Goal: Transaction & Acquisition: Book appointment/travel/reservation

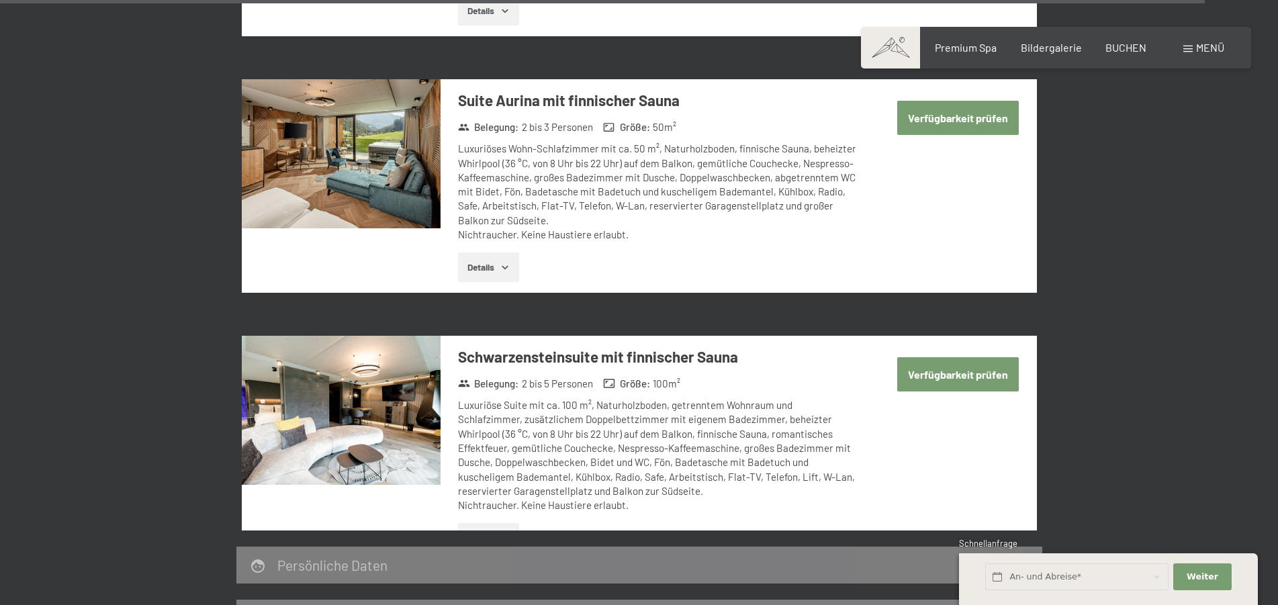
scroll to position [4343, 0]
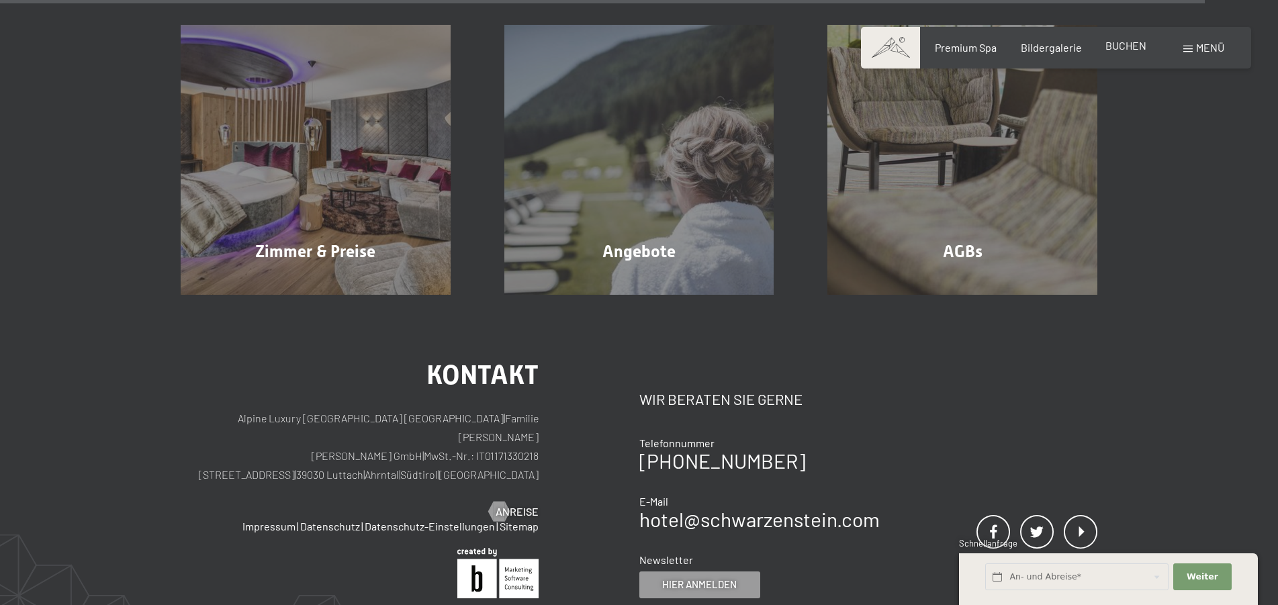
click at [1125, 52] on div "BUCHEN" at bounding box center [1125, 45] width 41 height 15
click at [1125, 49] on span "BUCHEN" at bounding box center [1125, 45] width 41 height 13
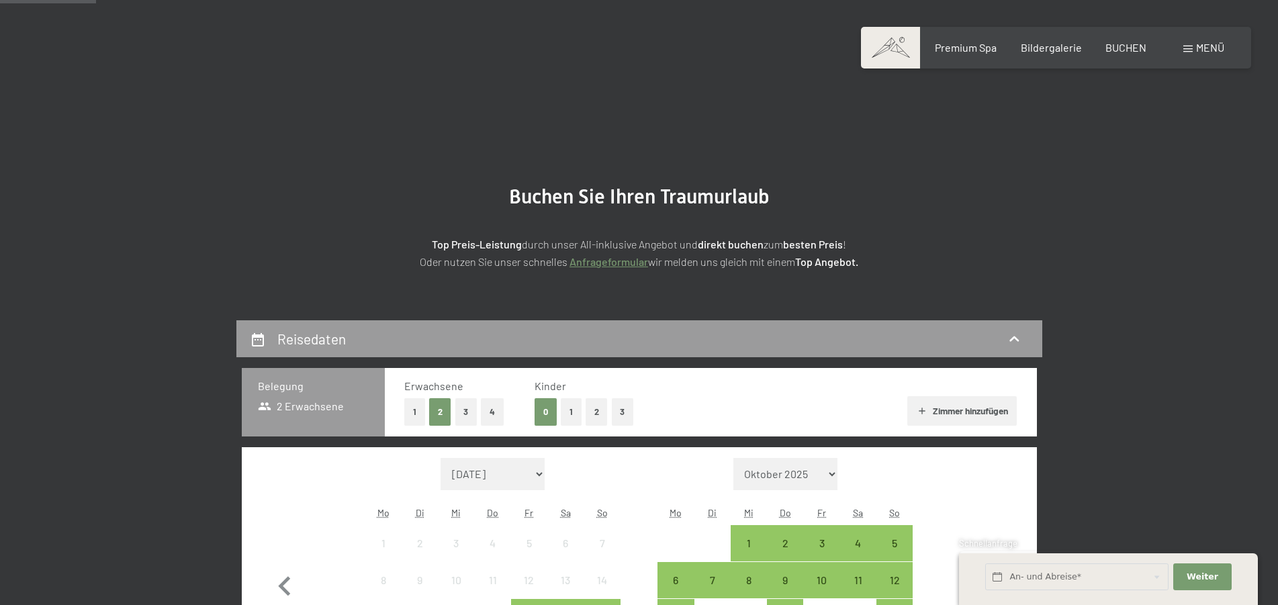
scroll to position [342, 0]
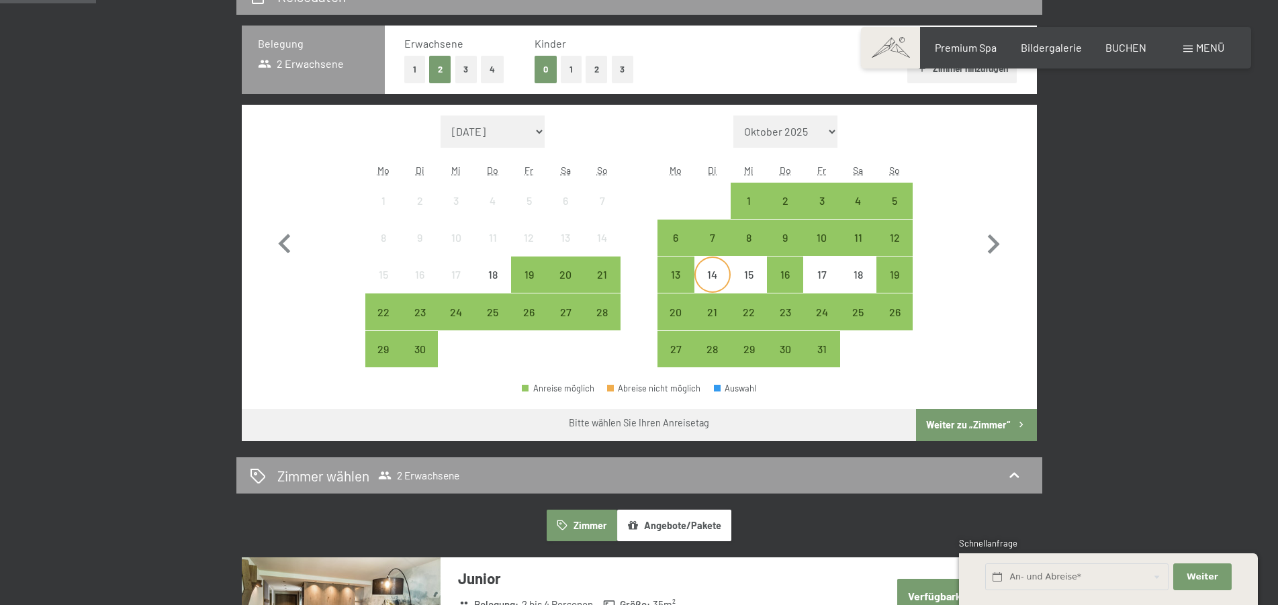
click at [714, 272] on div "14" at bounding box center [713, 286] width 34 height 34
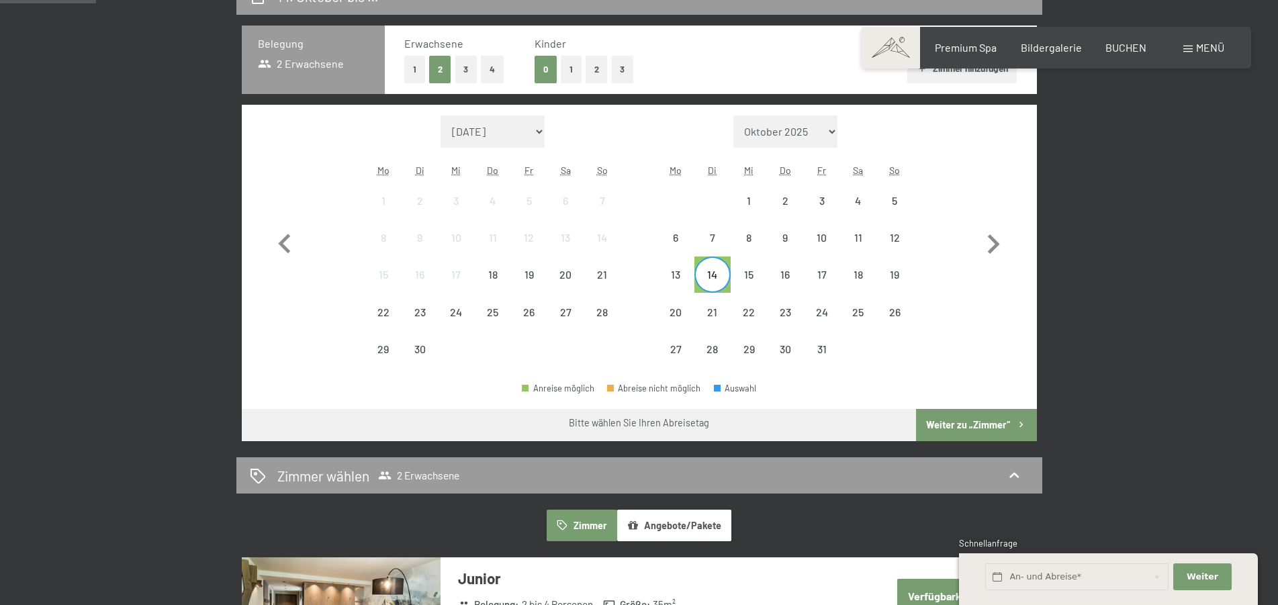
click at [715, 273] on div "14" at bounding box center [713, 286] width 34 height 34
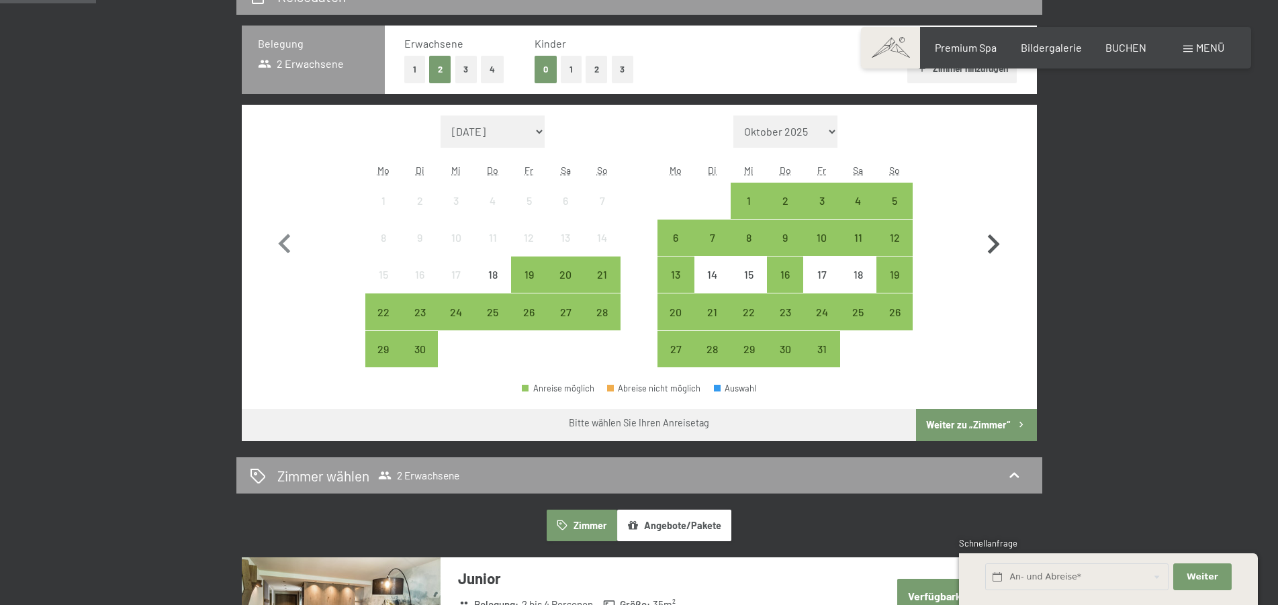
click at [994, 252] on icon "button" at bounding box center [993, 244] width 39 height 39
select select "[DATE]"
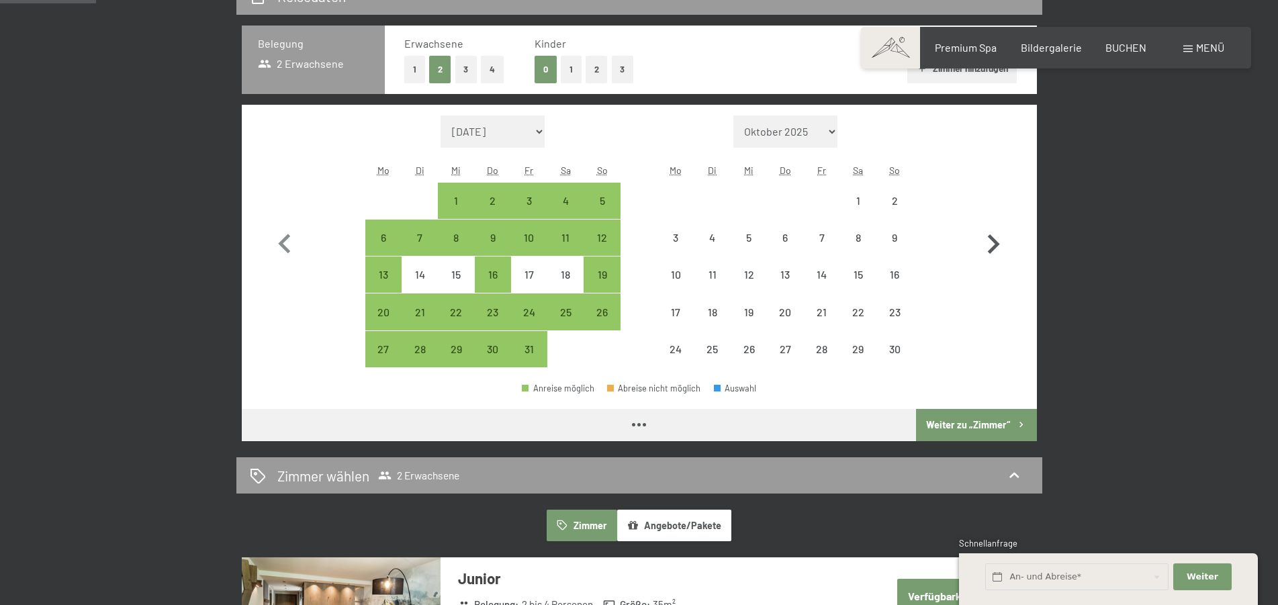
click at [994, 252] on icon "button" at bounding box center [993, 244] width 39 height 39
select select "[DATE]"
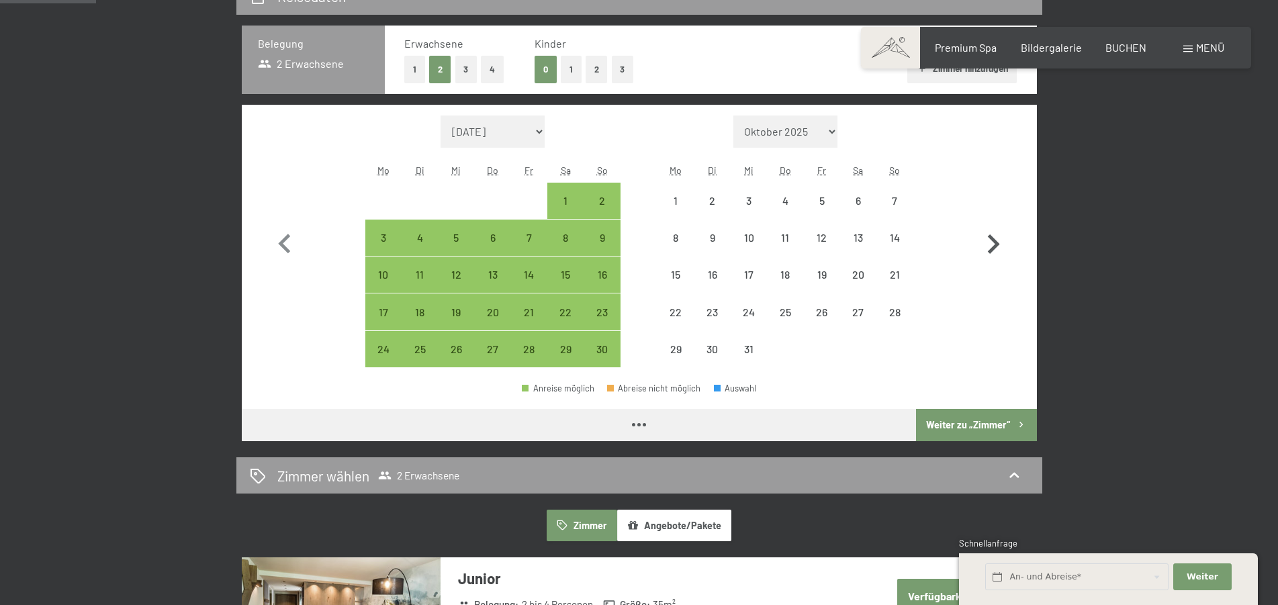
click at [994, 251] on icon "button" at bounding box center [993, 244] width 39 height 39
select select "[DATE]"
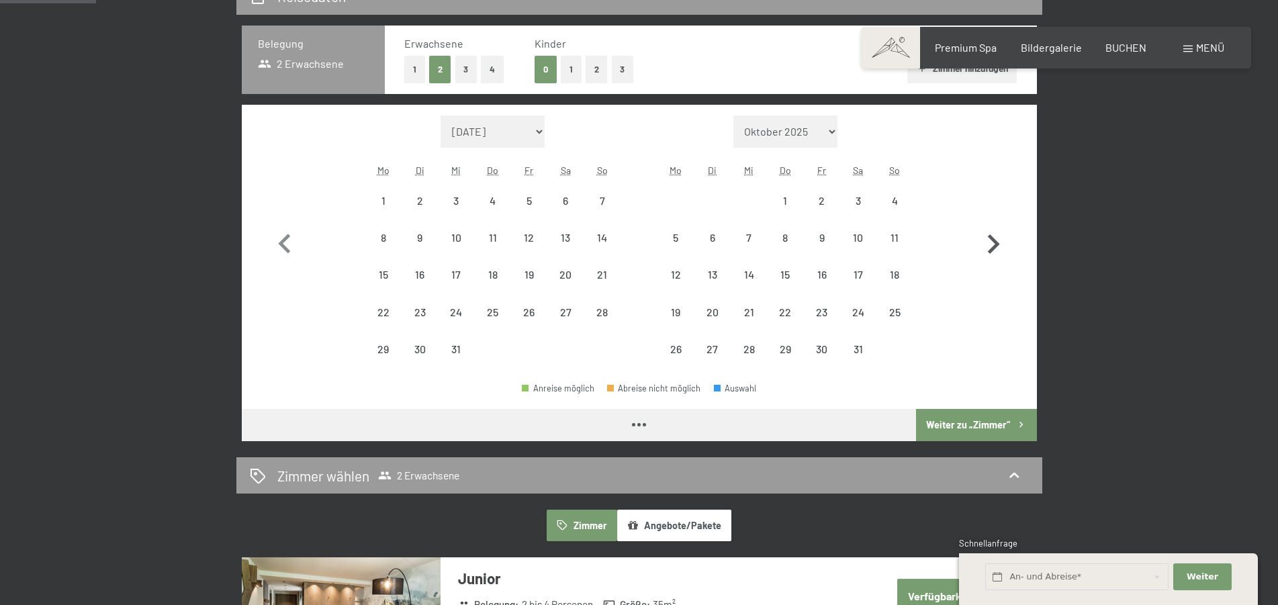
click at [994, 251] on icon "button" at bounding box center [993, 244] width 39 height 39
select select "[DATE]"
click at [994, 251] on icon "button" at bounding box center [993, 244] width 39 height 39
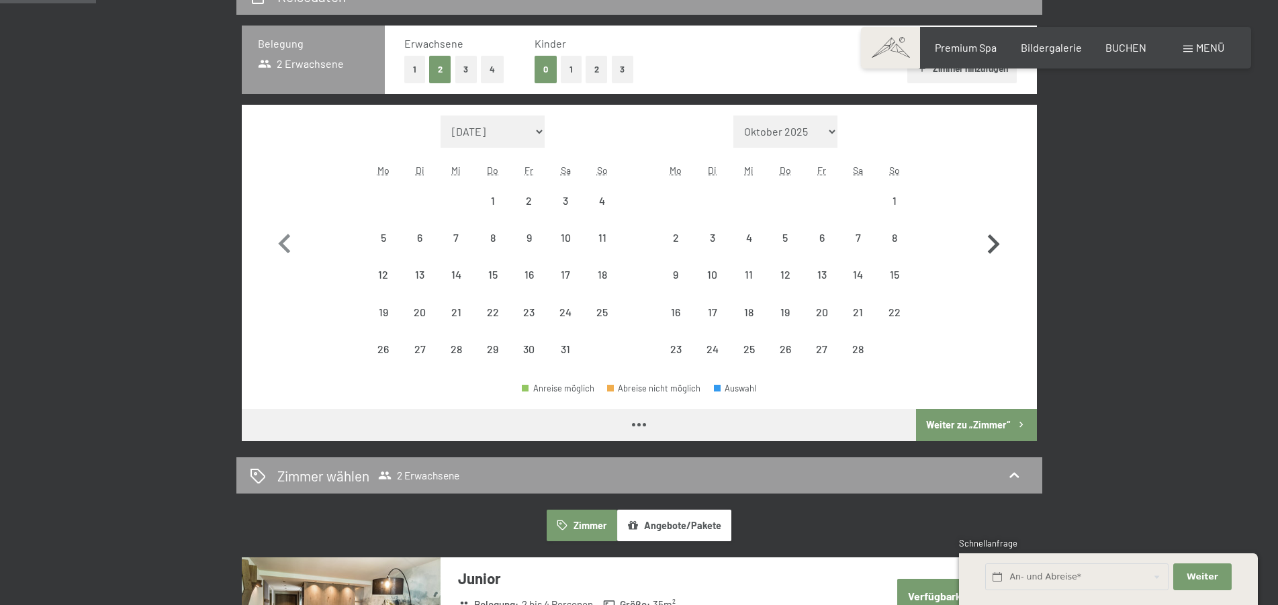
select select "[DATE]"
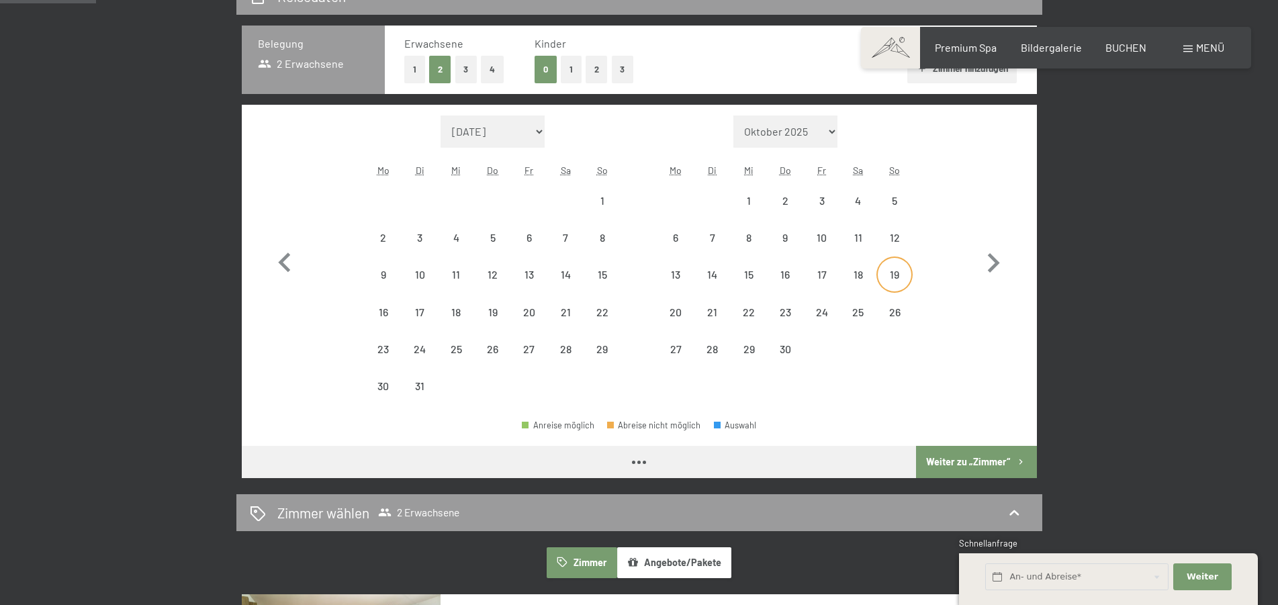
select select "[DATE]"
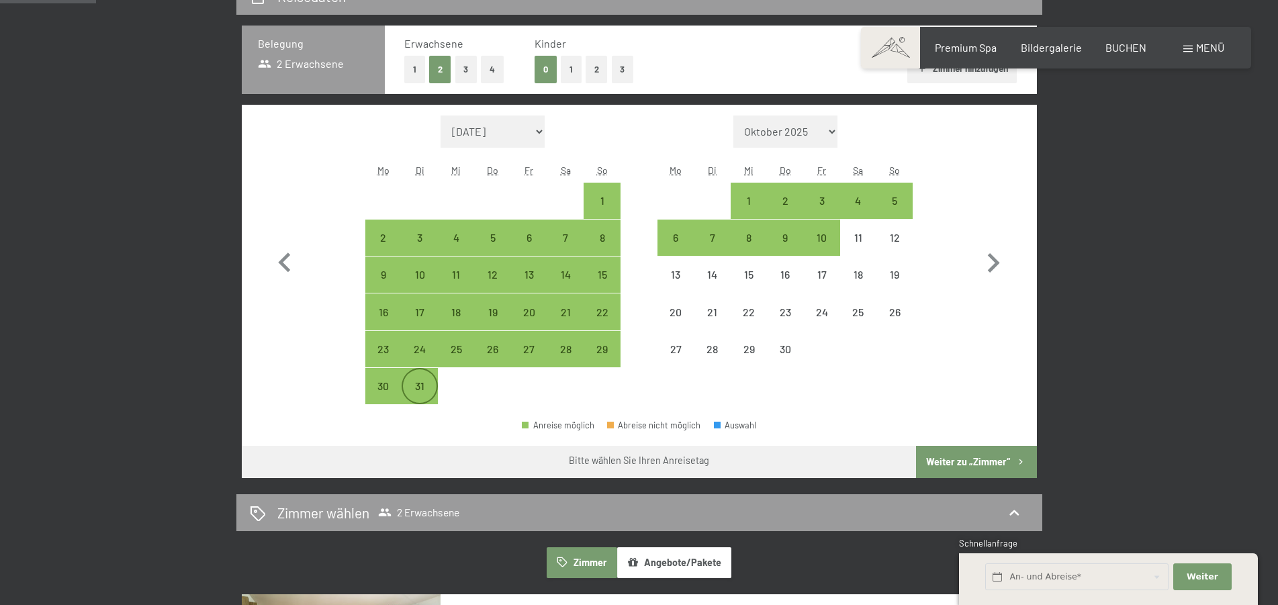
click at [417, 384] on div "31" at bounding box center [420, 398] width 34 height 34
select select "[DATE]"
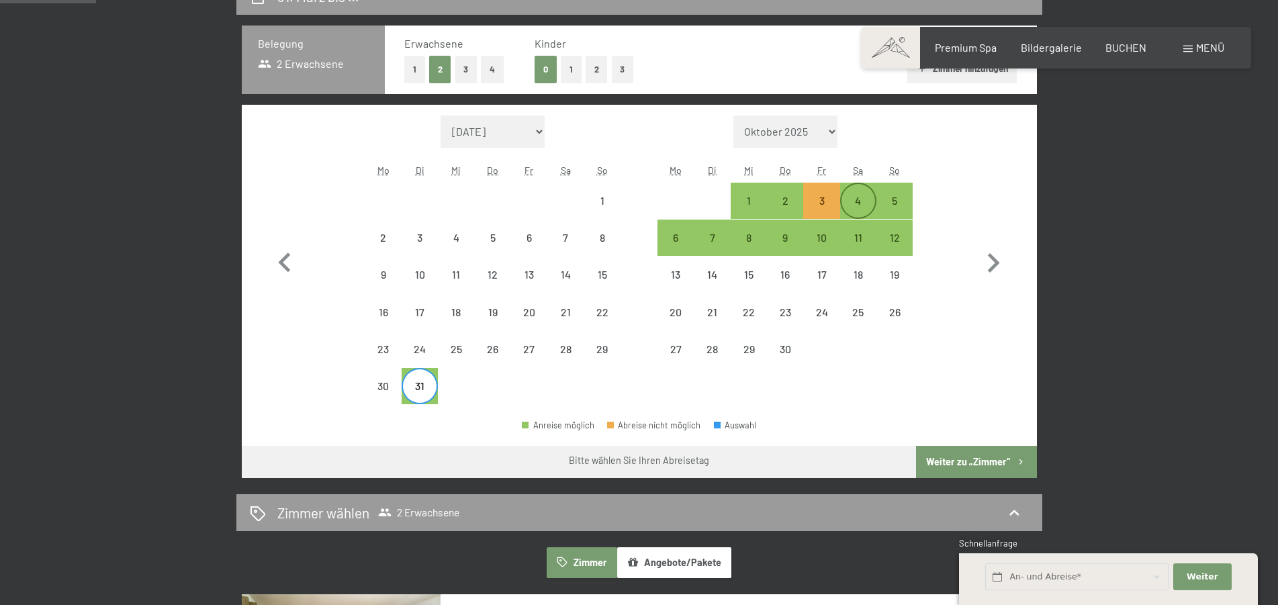
click at [867, 199] on div "4" at bounding box center [858, 212] width 34 height 34
select select "[DATE]"
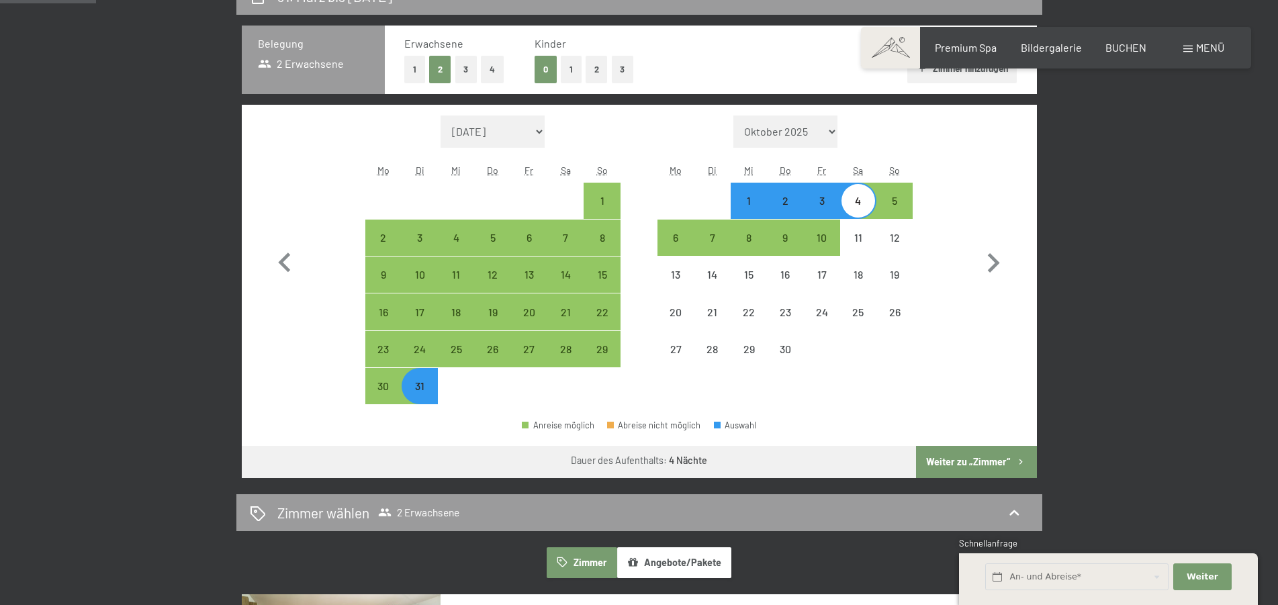
click at [983, 464] on button "Weiter zu „Zimmer“" at bounding box center [976, 462] width 120 height 32
select select "[DATE]"
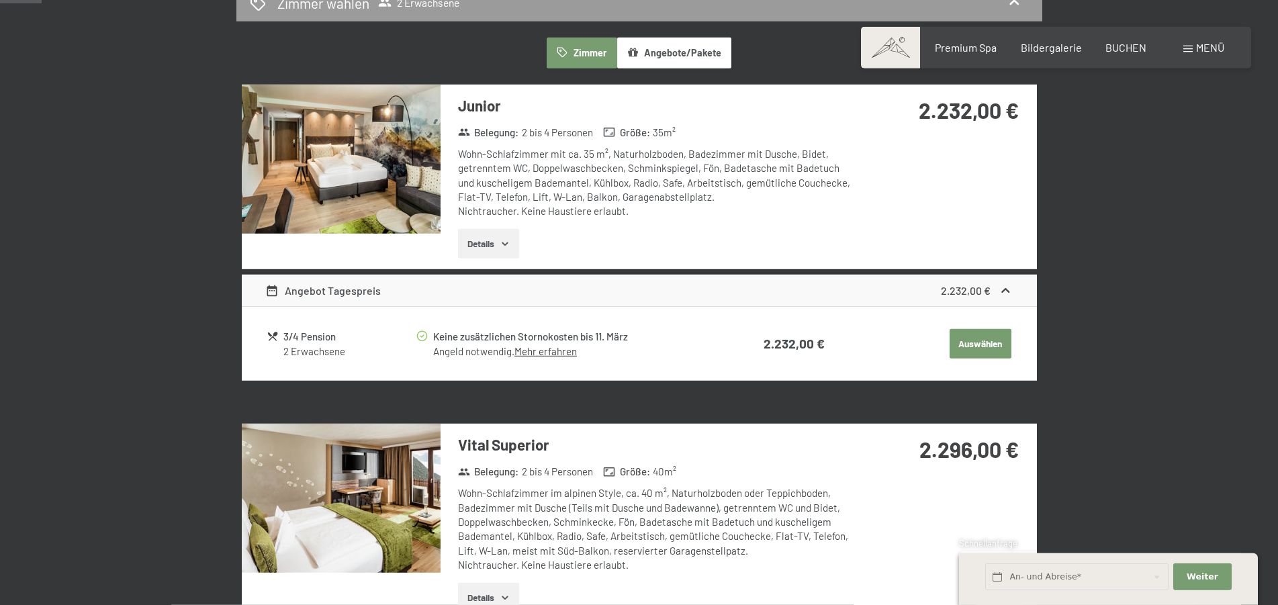
scroll to position [0, 0]
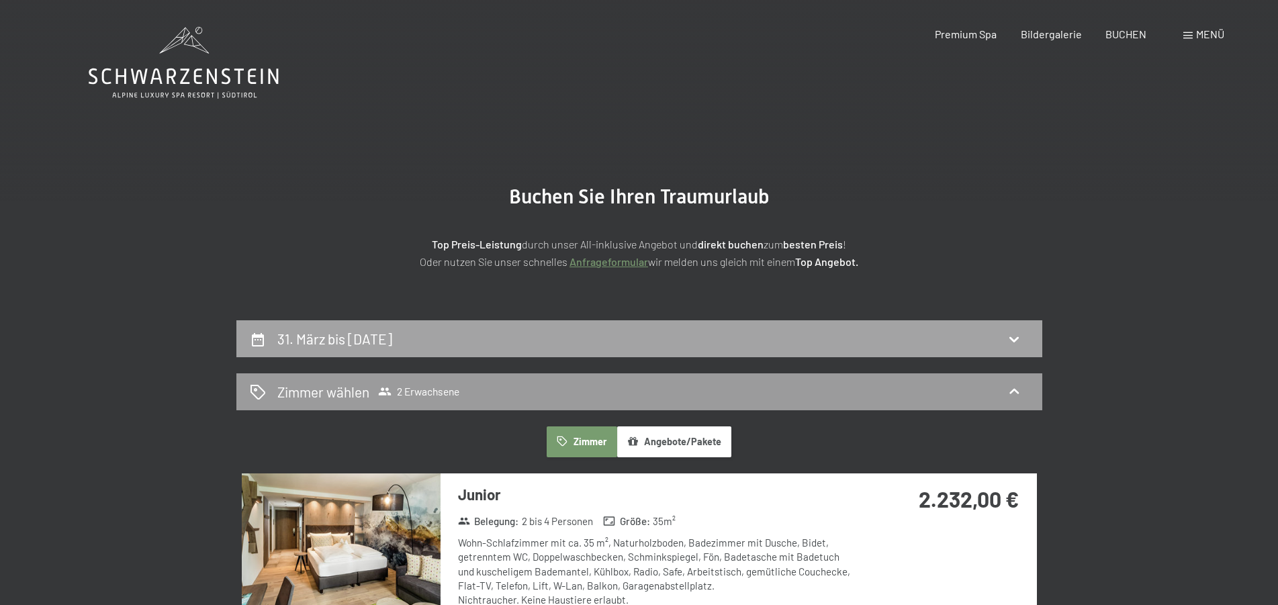
click at [361, 330] on div "31. März bis [DATE]" at bounding box center [337, 338] width 120 height 19
select select "[DATE]"
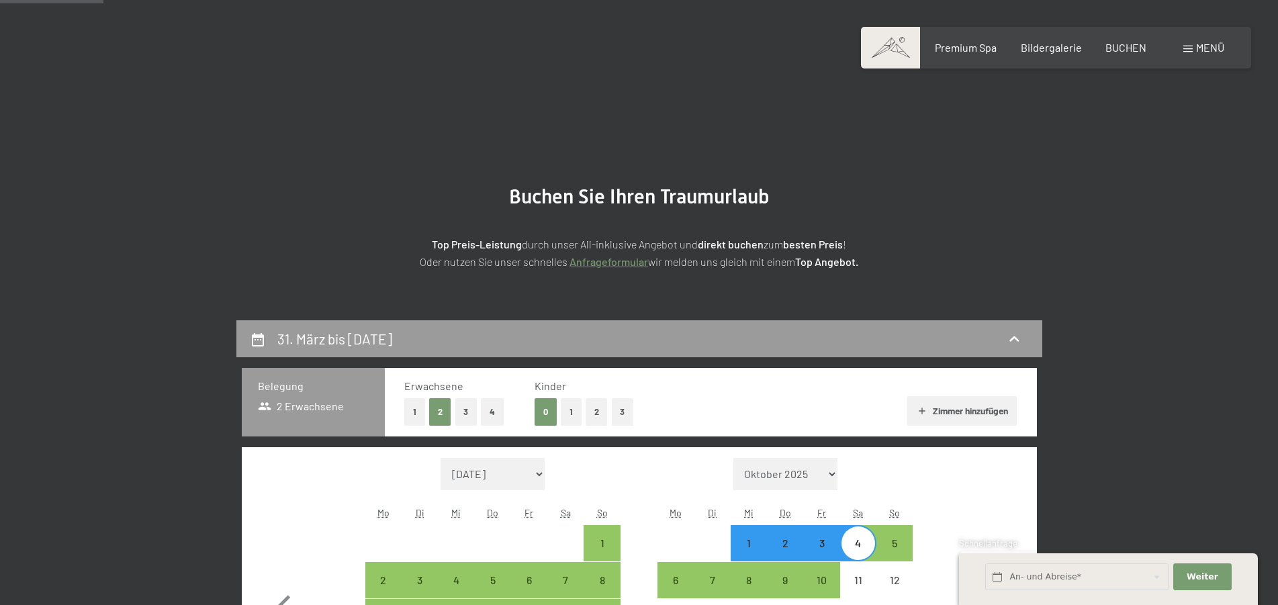
scroll to position [320, 0]
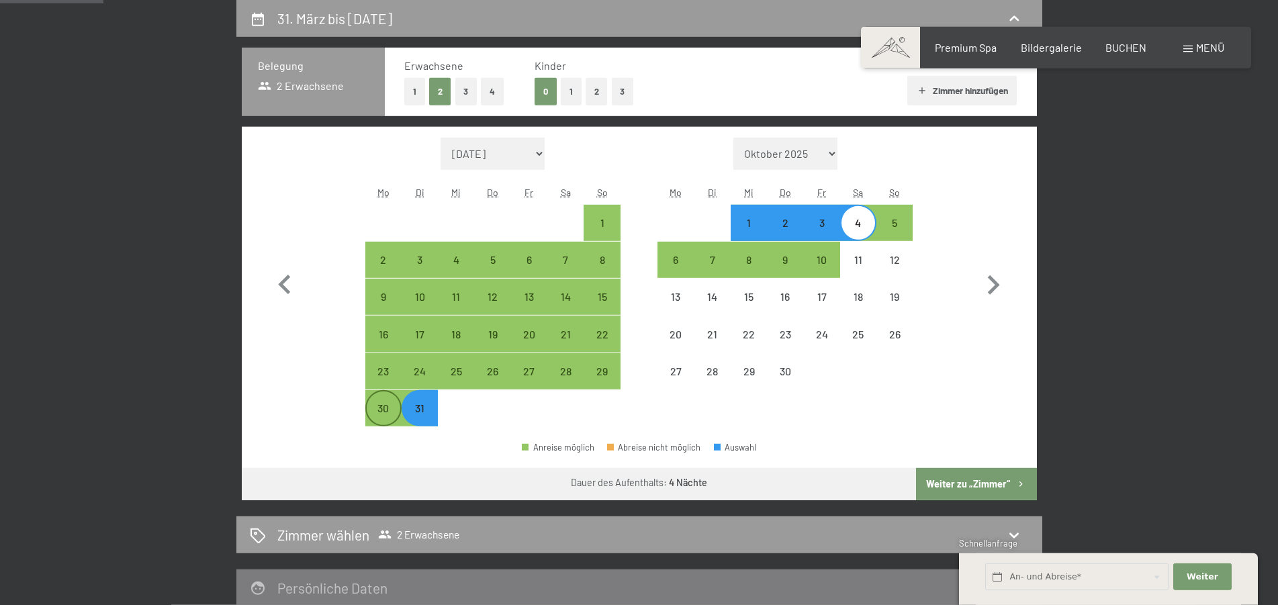
click at [377, 416] on div "30" at bounding box center [384, 420] width 34 height 34
select select "[DATE]"
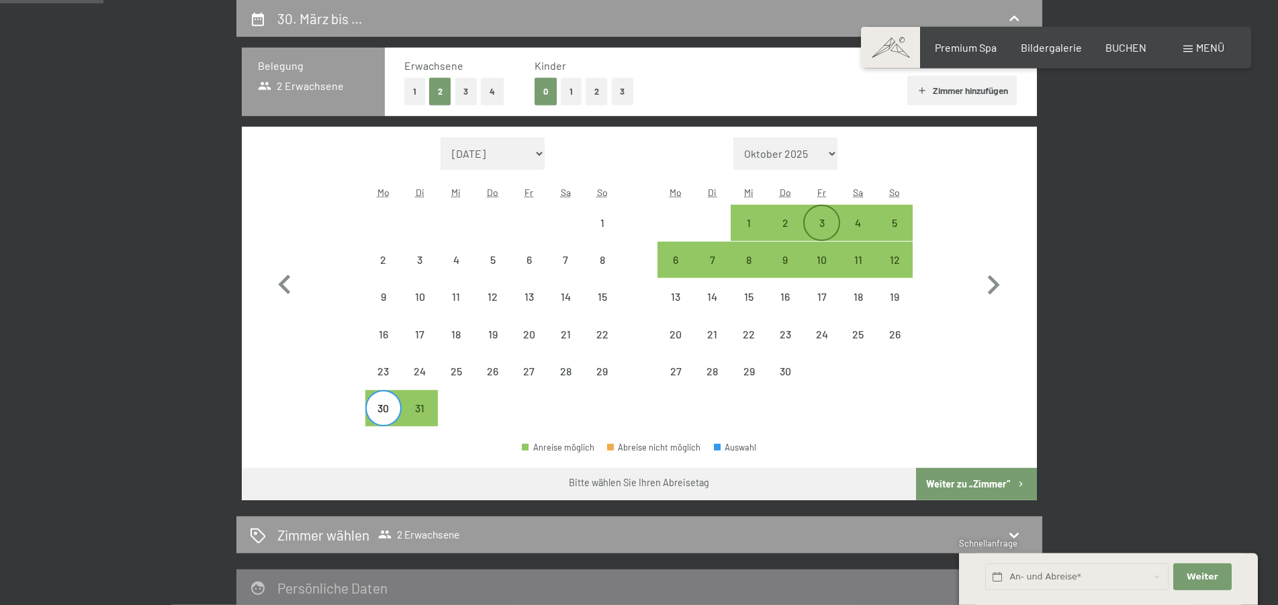
click at [828, 218] on div "3" at bounding box center [821, 235] width 34 height 34
select select "[DATE]"
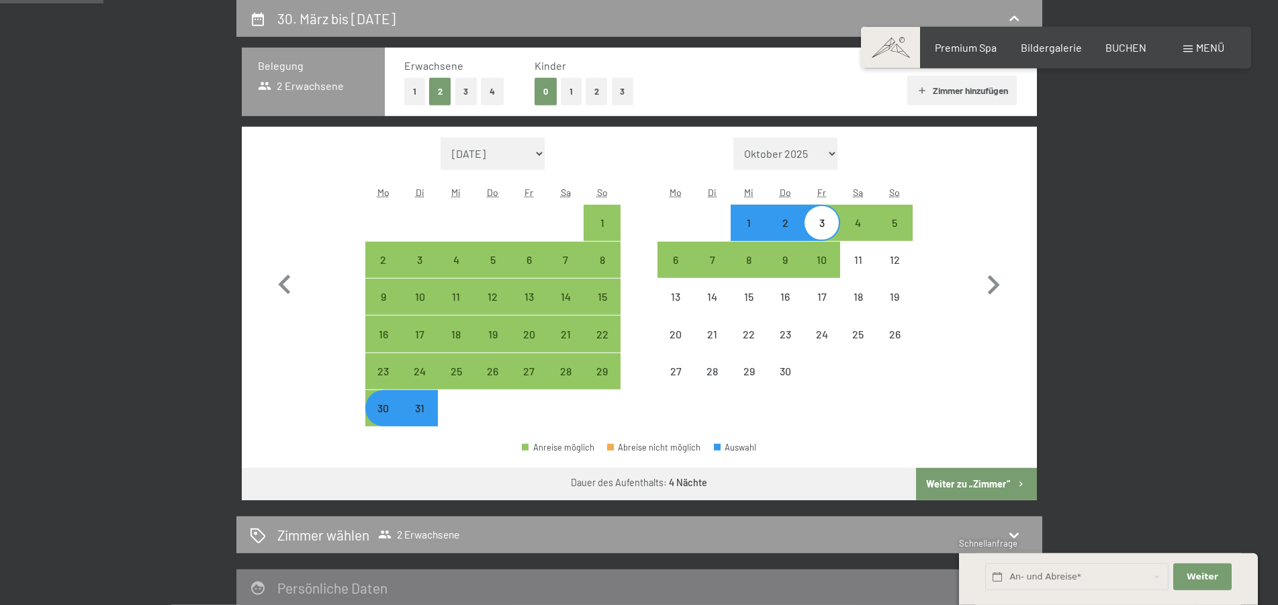
click at [947, 475] on button "Weiter zu „Zimmer“" at bounding box center [976, 484] width 120 height 32
select select "[DATE]"
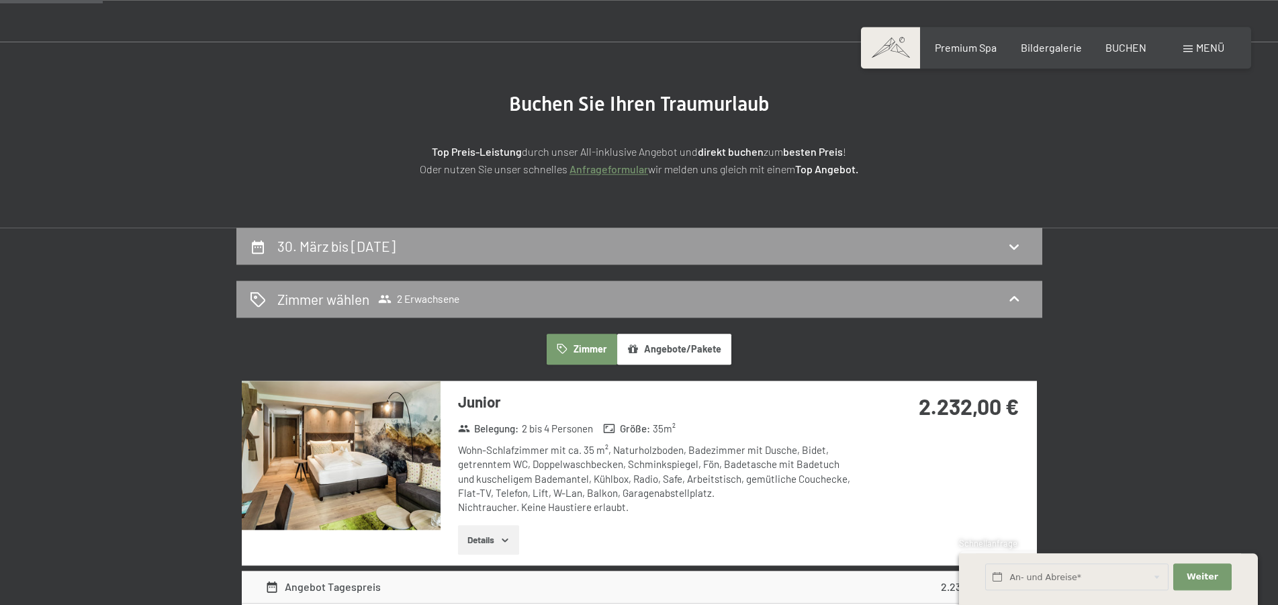
scroll to position [46, 0]
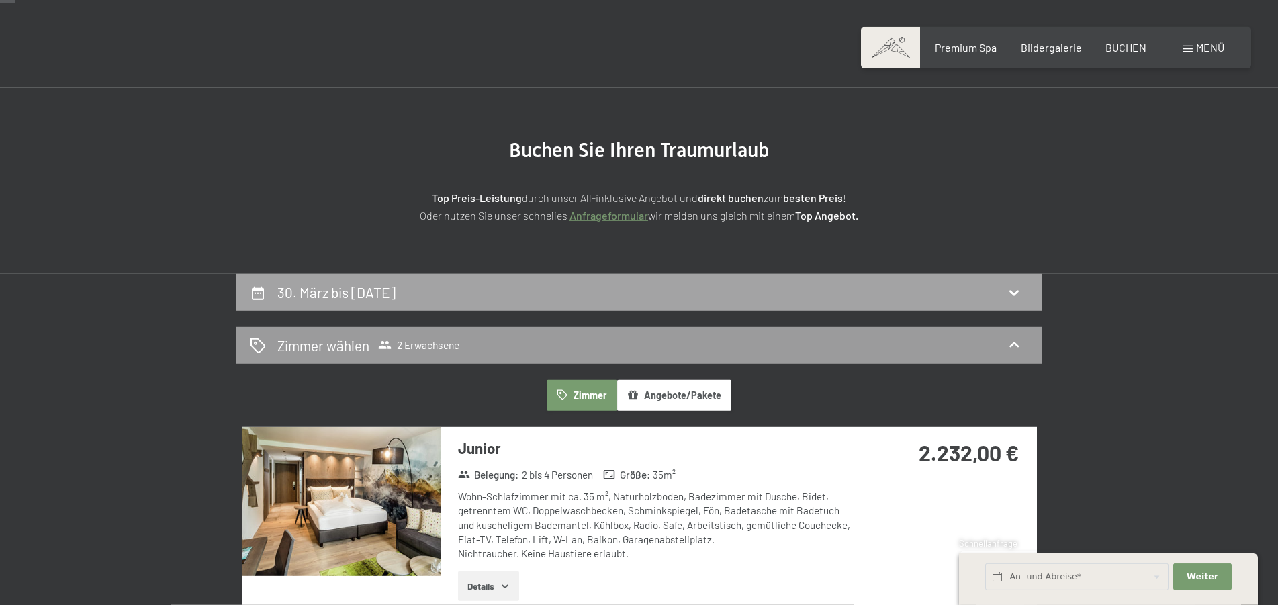
click at [444, 283] on div "30. März bis [DATE]" at bounding box center [639, 292] width 779 height 19
select select "[DATE]"
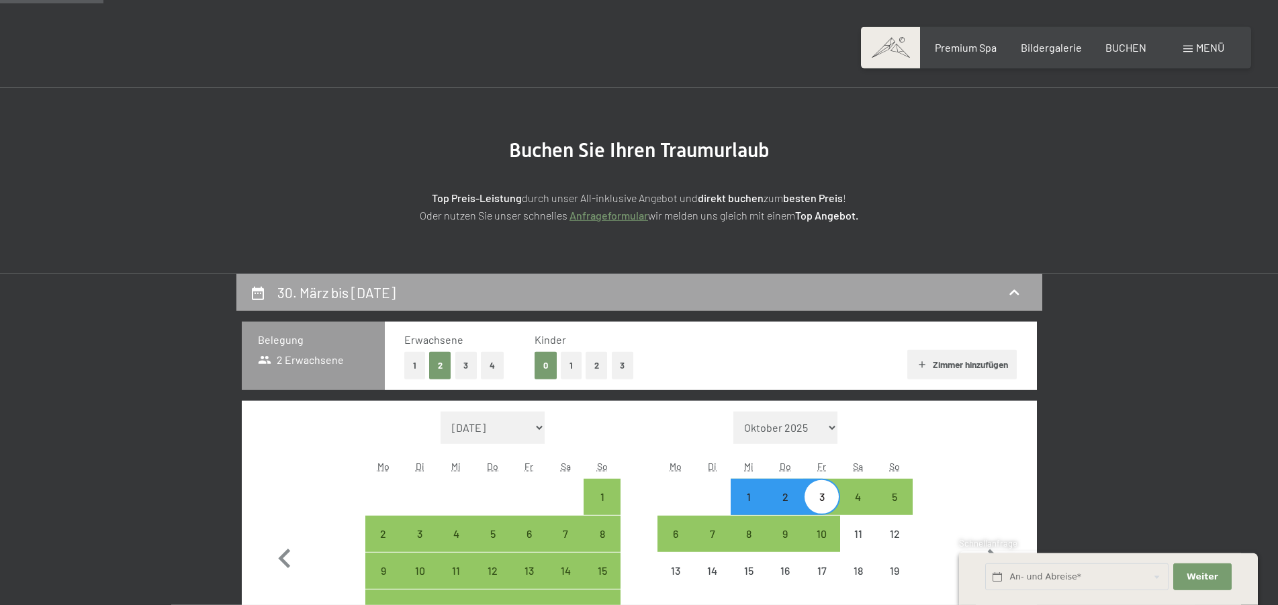
scroll to position [320, 0]
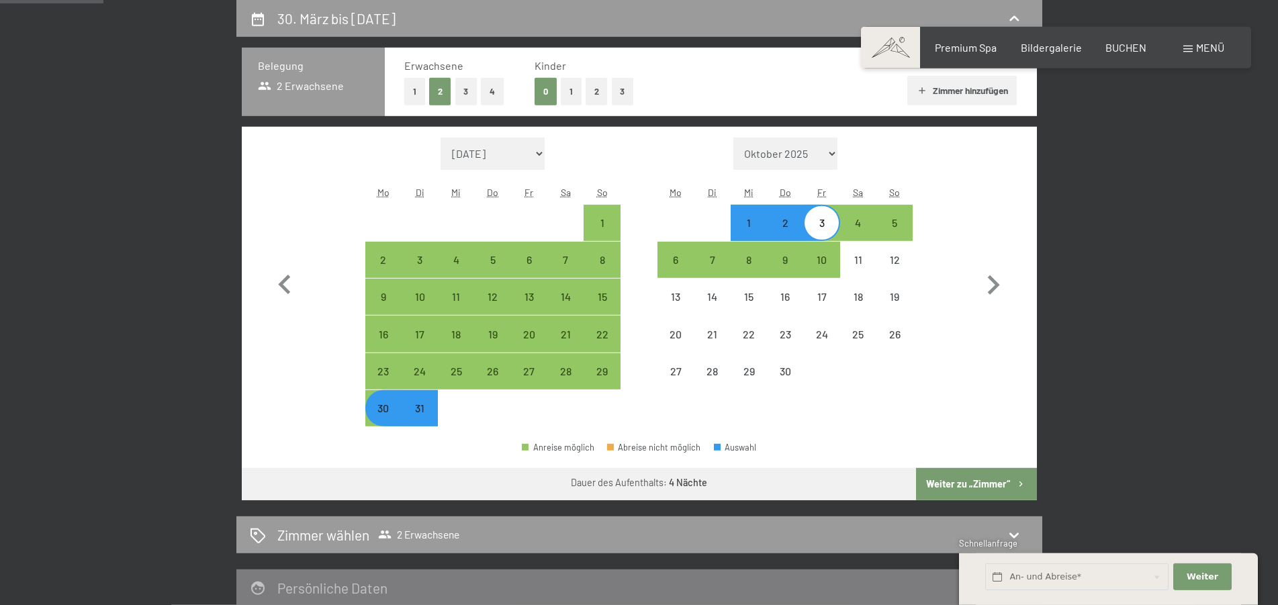
click at [414, 408] on div "31" at bounding box center [420, 420] width 34 height 34
select select "[DATE]"
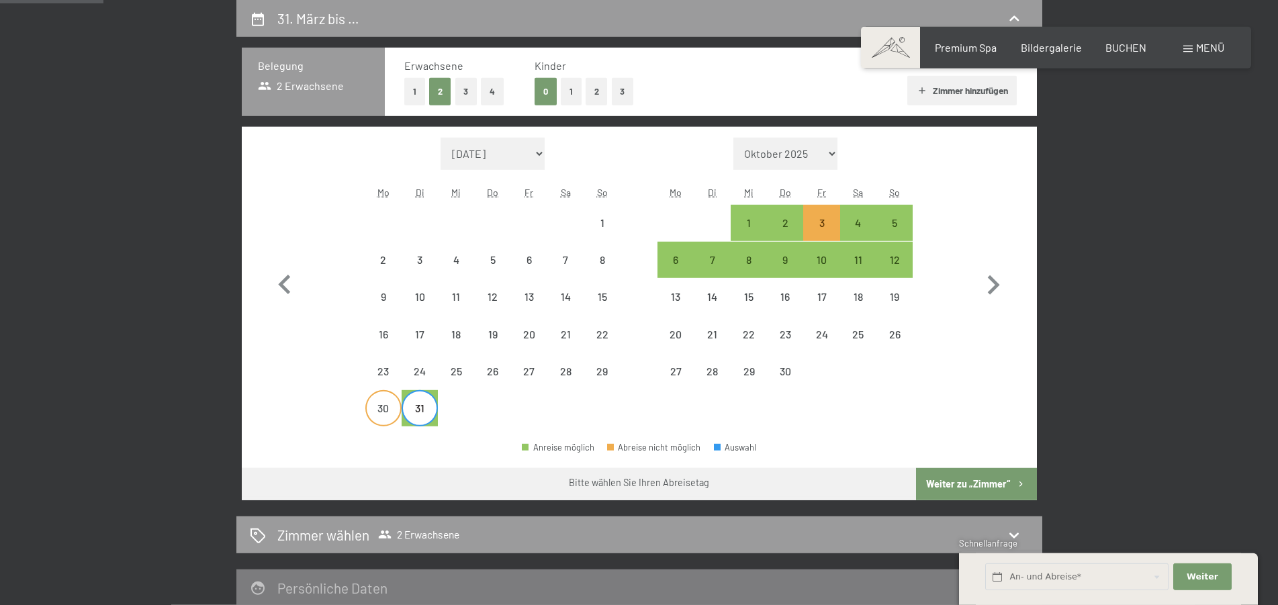
click at [375, 424] on div "30" at bounding box center [384, 420] width 34 height 34
select select "[DATE]"
click at [786, 220] on div "2" at bounding box center [785, 235] width 34 height 34
select select "[DATE]"
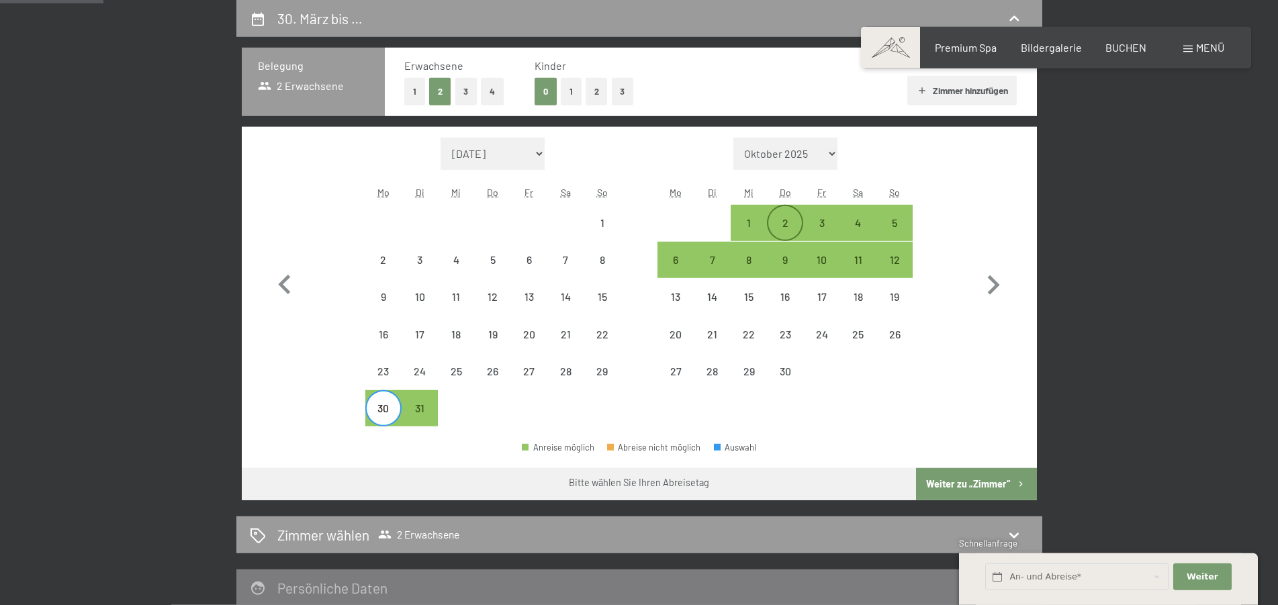
select select "[DATE]"
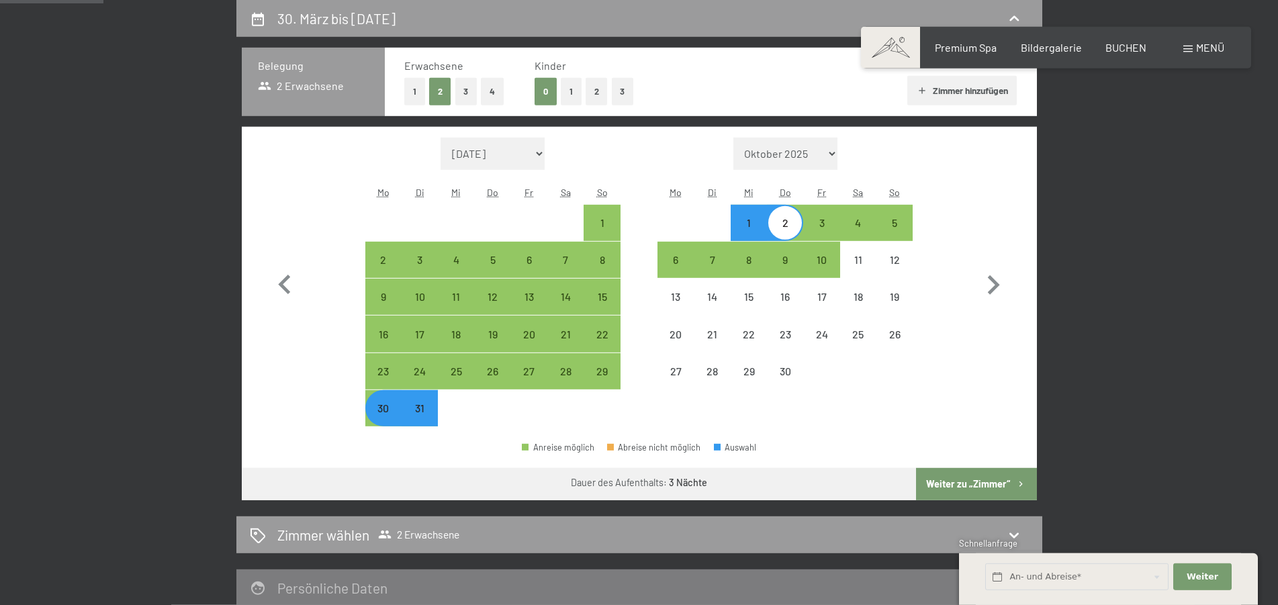
click at [970, 485] on button "Weiter zu „Zimmer“" at bounding box center [976, 484] width 120 height 32
select select "[DATE]"
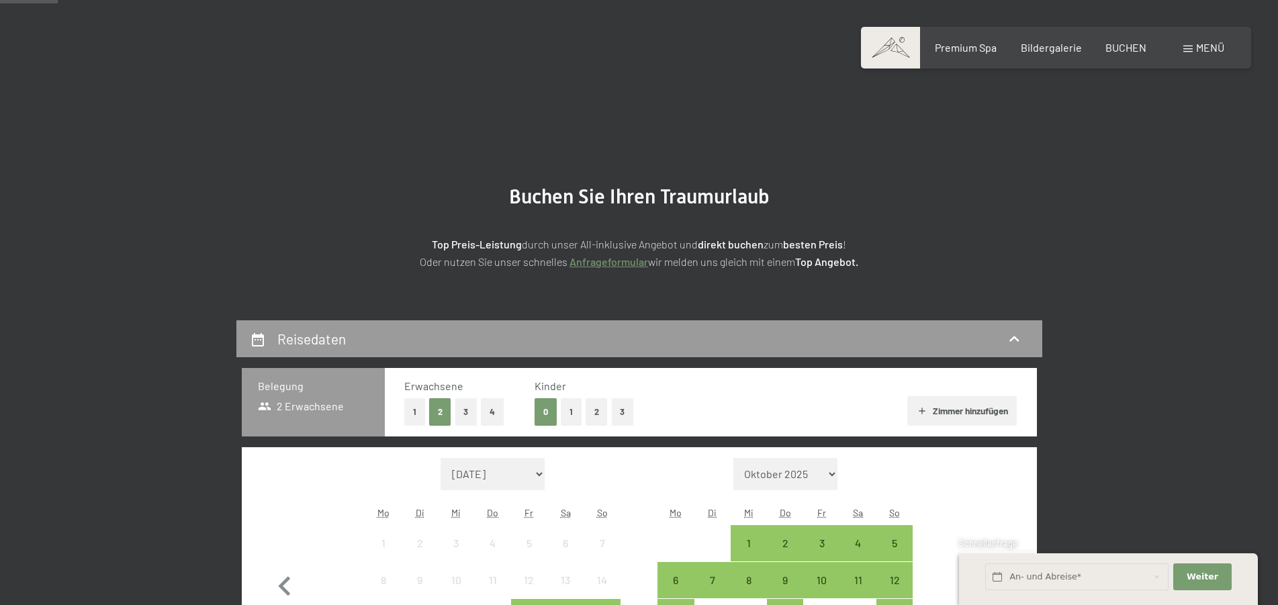
scroll to position [205, 0]
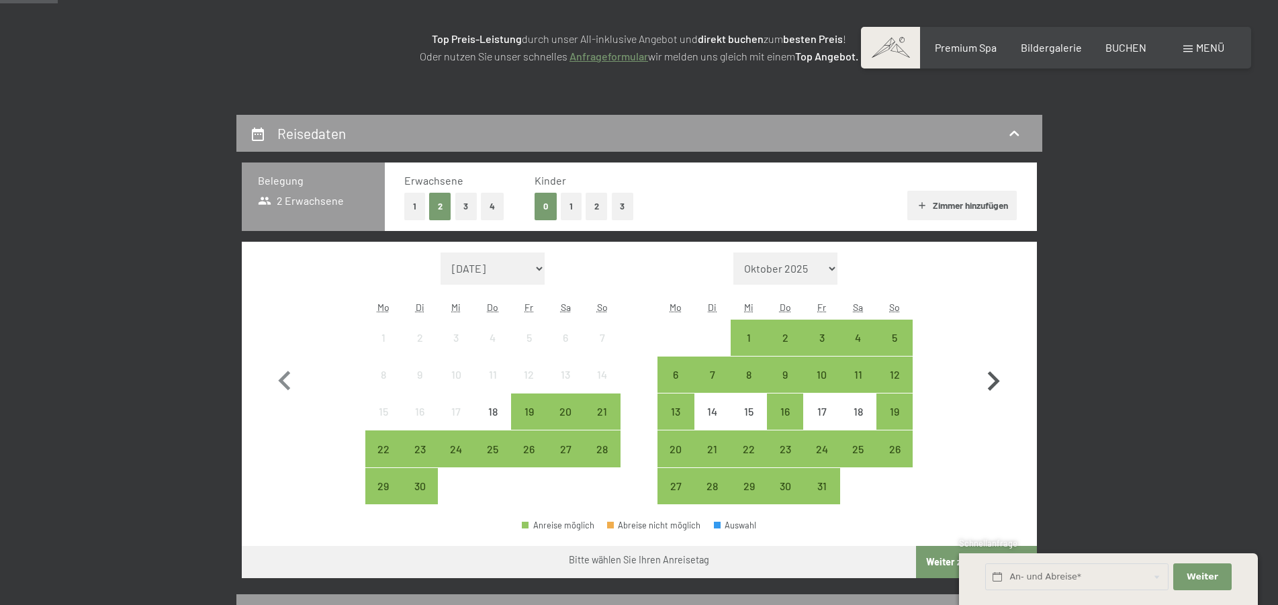
click at [989, 370] on icon "button" at bounding box center [993, 381] width 39 height 39
select select "[DATE]"
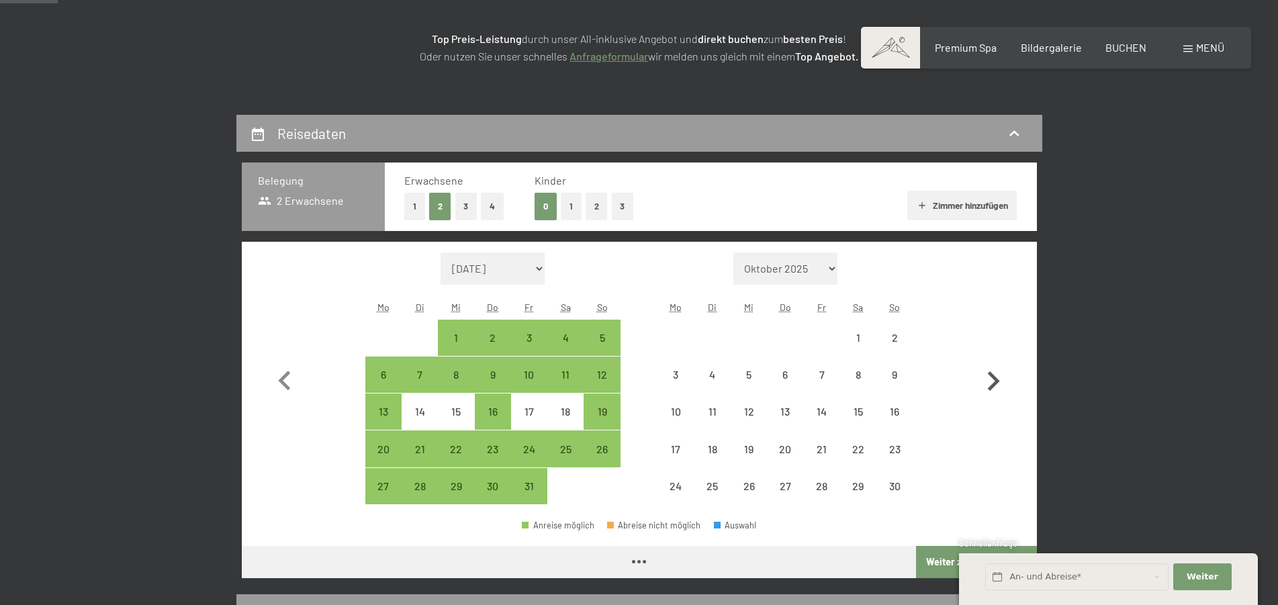
click at [989, 370] on icon "button" at bounding box center [993, 381] width 39 height 39
select select "[DATE]"
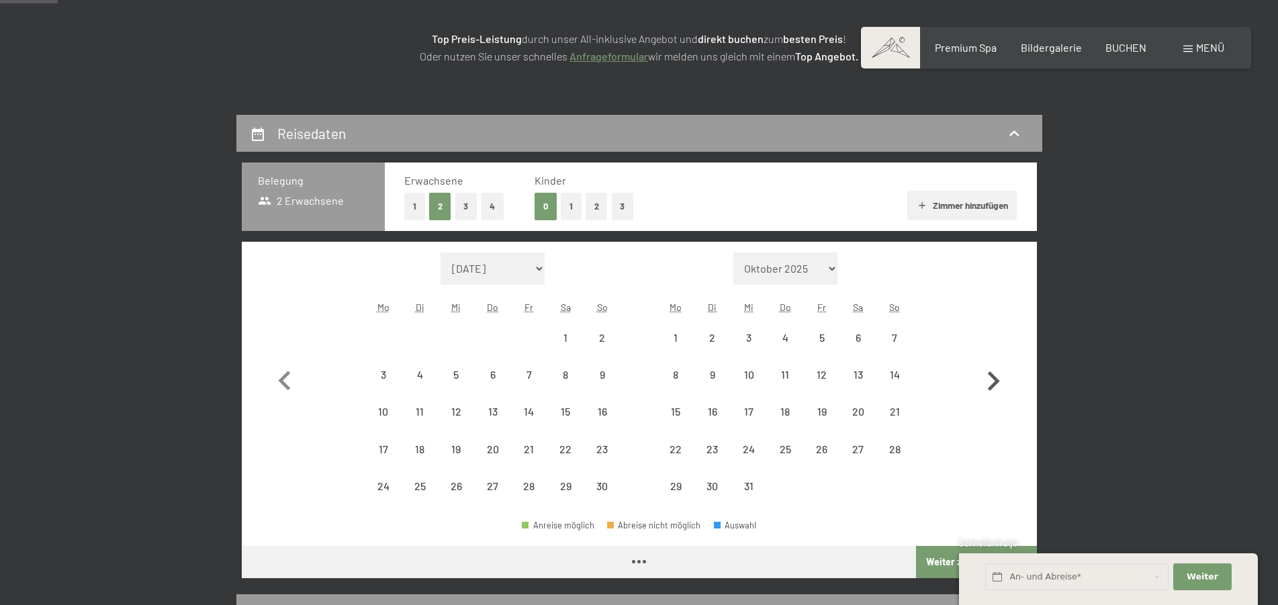
click at [989, 370] on icon "button" at bounding box center [993, 381] width 39 height 39
select select "[DATE]"
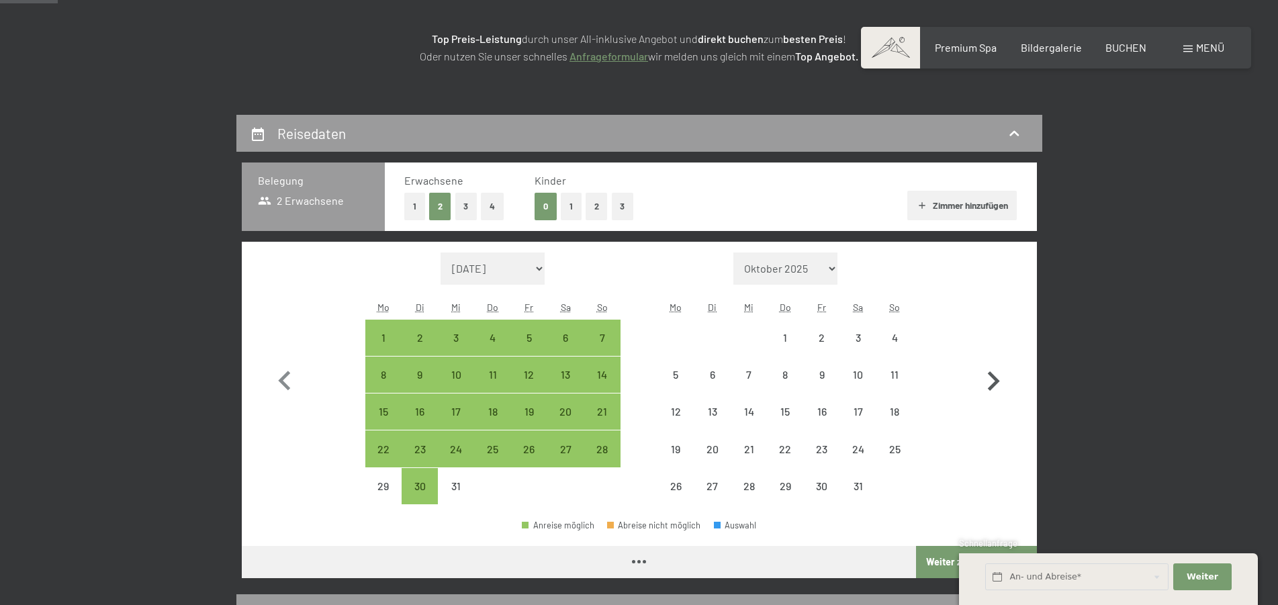
click at [989, 370] on icon "button" at bounding box center [993, 381] width 39 height 39
select select "[DATE]"
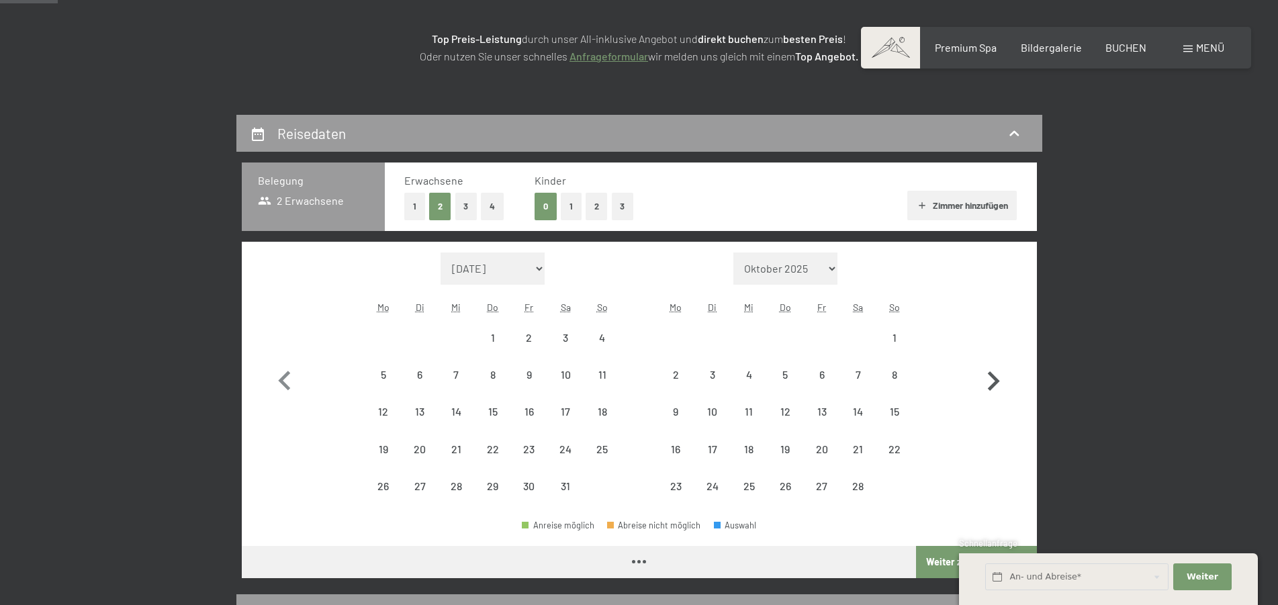
select select "[DATE]"
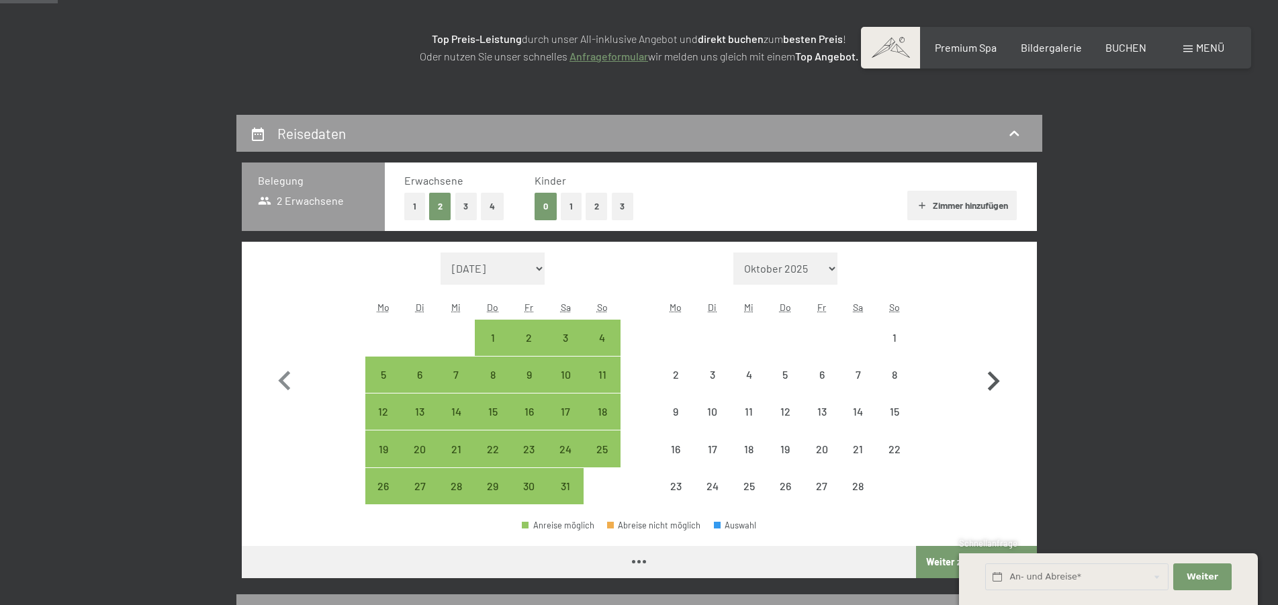
click at [989, 370] on icon "button" at bounding box center [993, 381] width 39 height 39
select select "[DATE]"
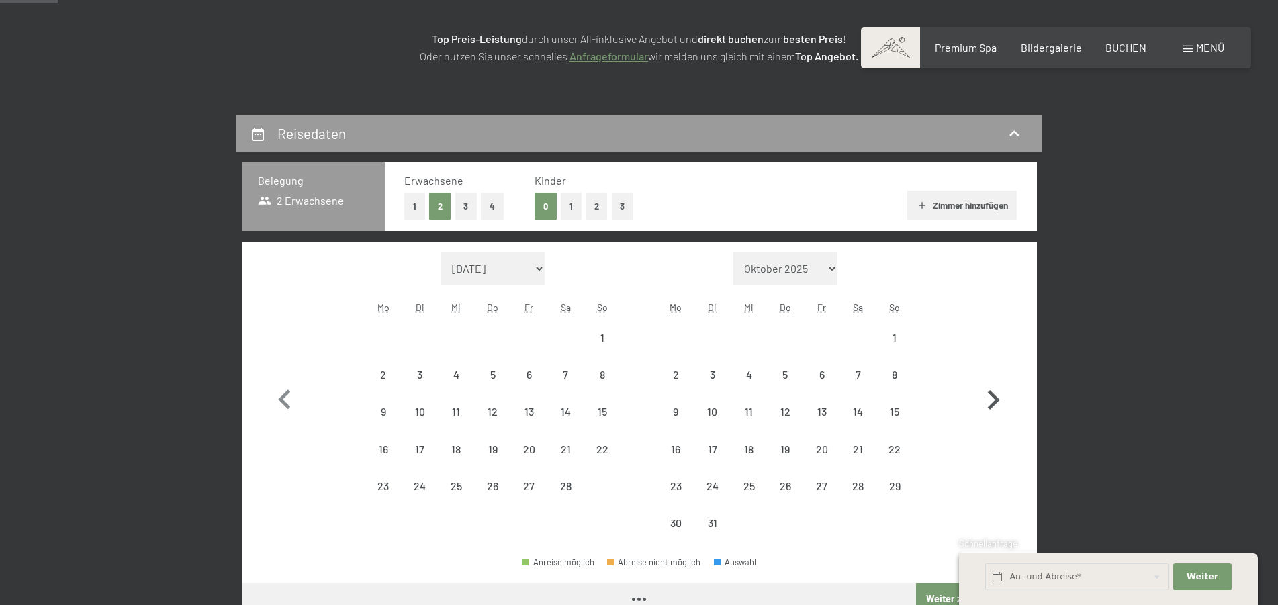
select select "[DATE]"
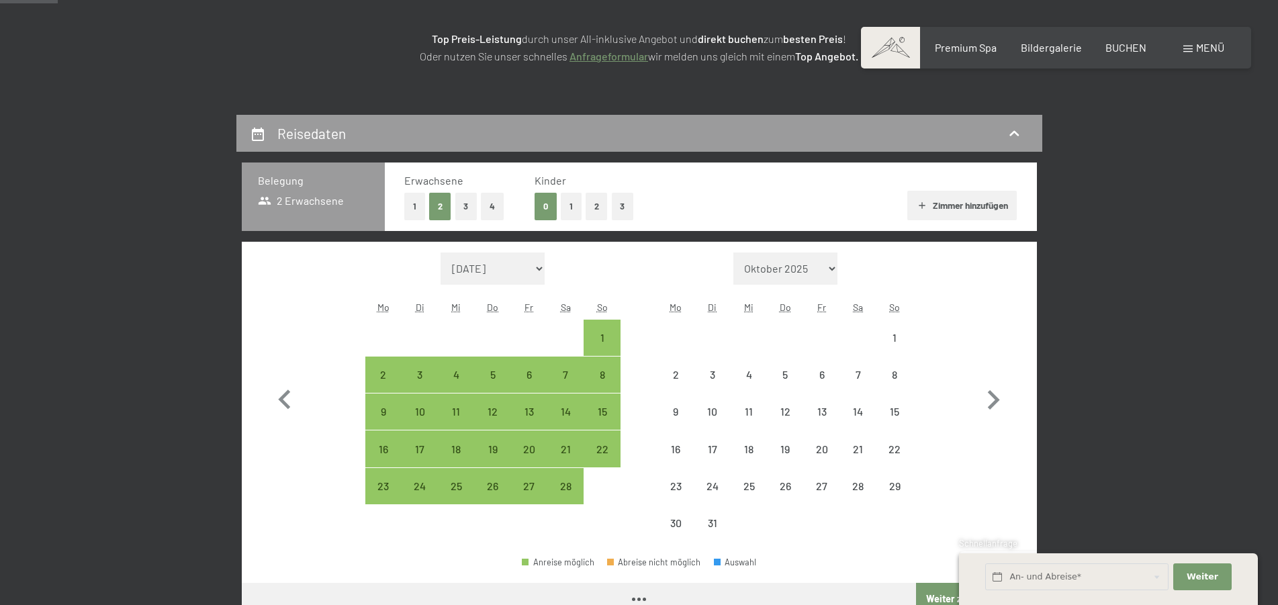
select select "[DATE]"
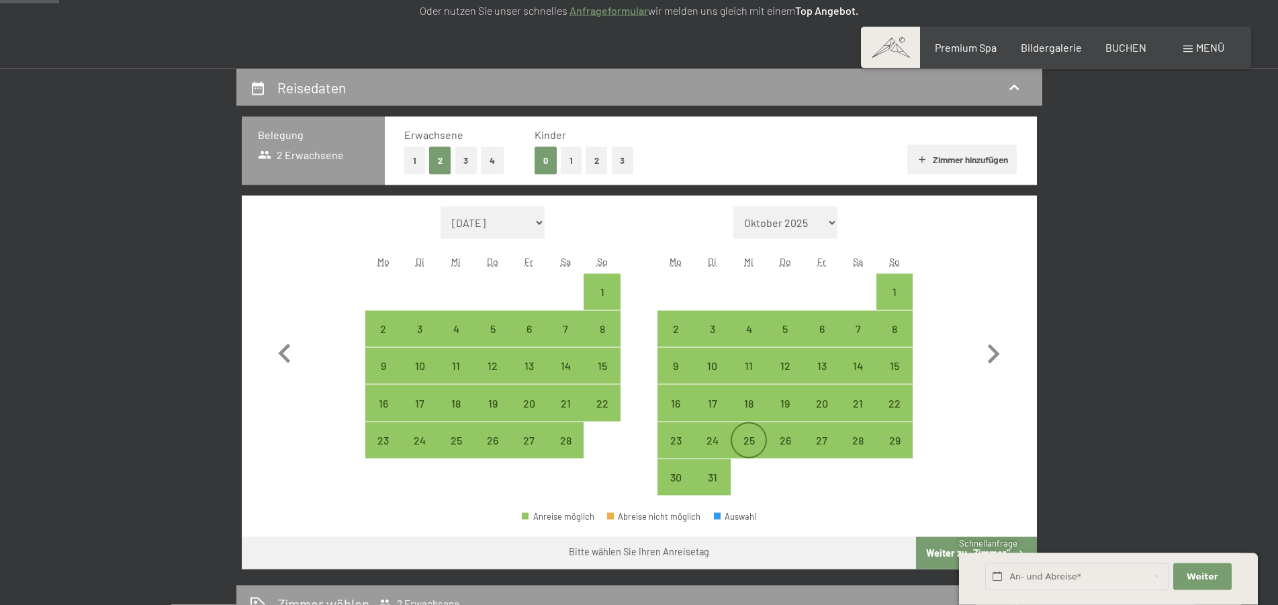
scroll to position [274, 0]
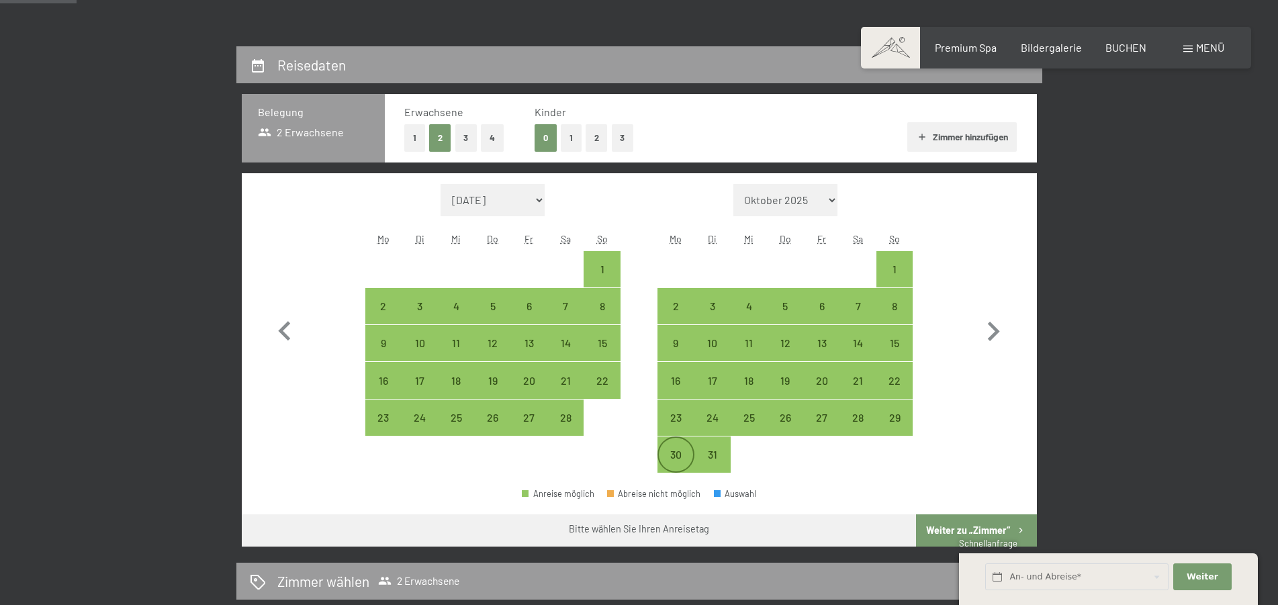
click at [682, 456] on div "30" at bounding box center [676, 466] width 34 height 34
select select "[DATE]"
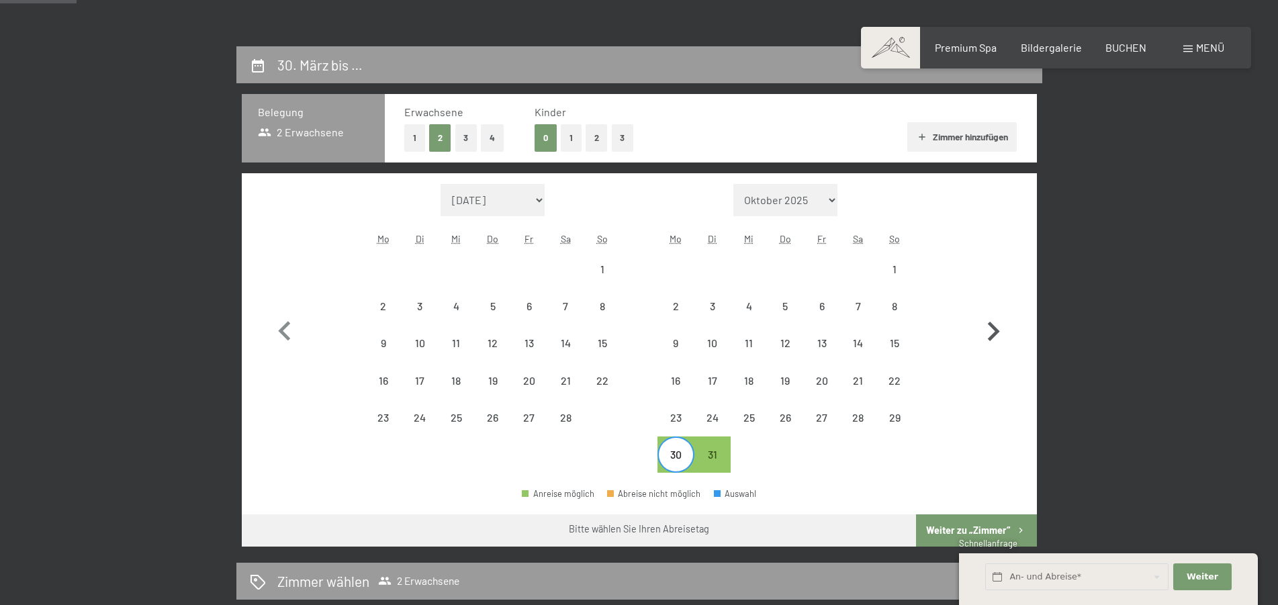
click at [996, 322] on icon "button" at bounding box center [993, 331] width 39 height 39
select select "[DATE]"
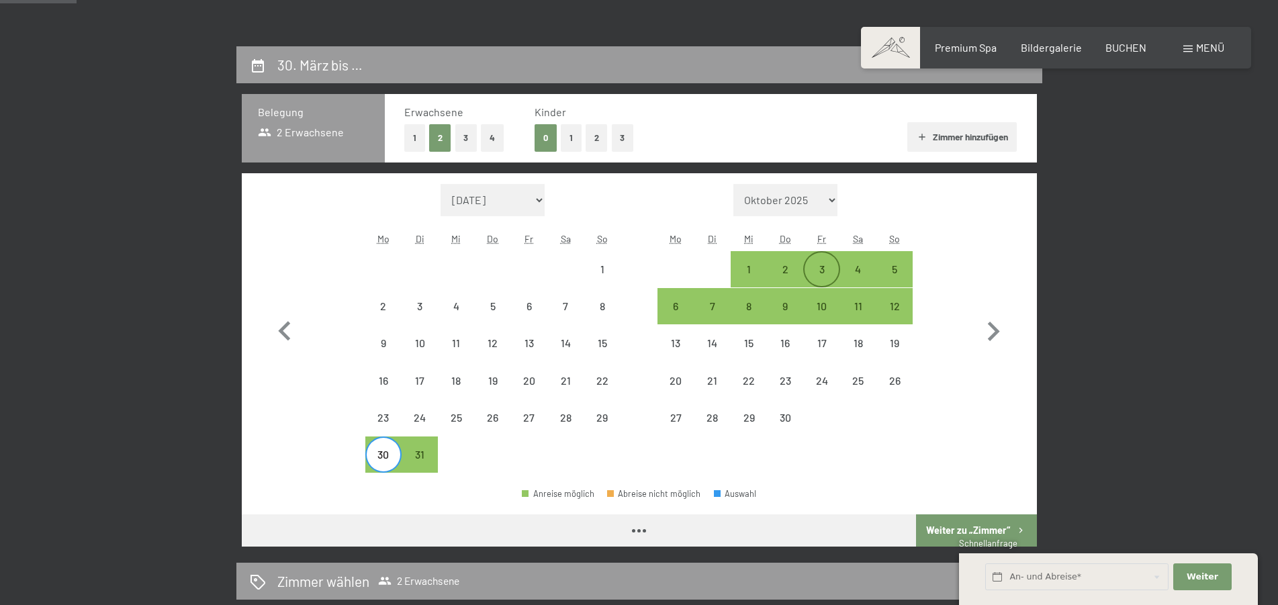
select select "[DATE]"
click at [795, 267] on div "2" at bounding box center [785, 281] width 34 height 34
select select "[DATE]"
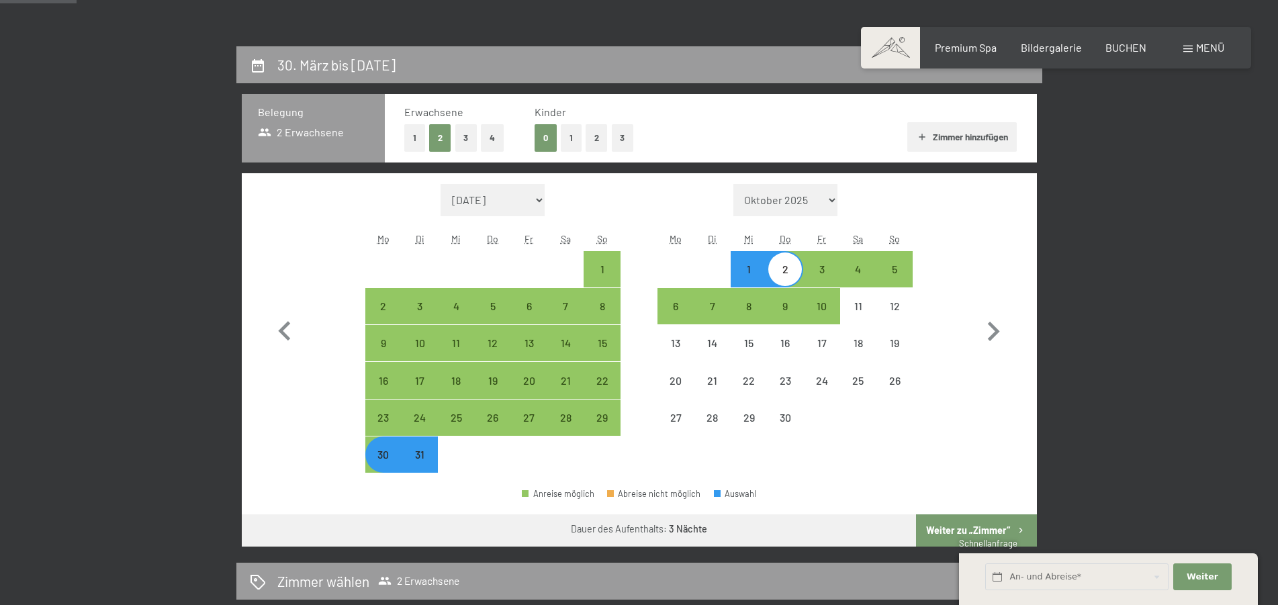
click at [944, 522] on button "Weiter zu „Zimmer“" at bounding box center [976, 530] width 120 height 32
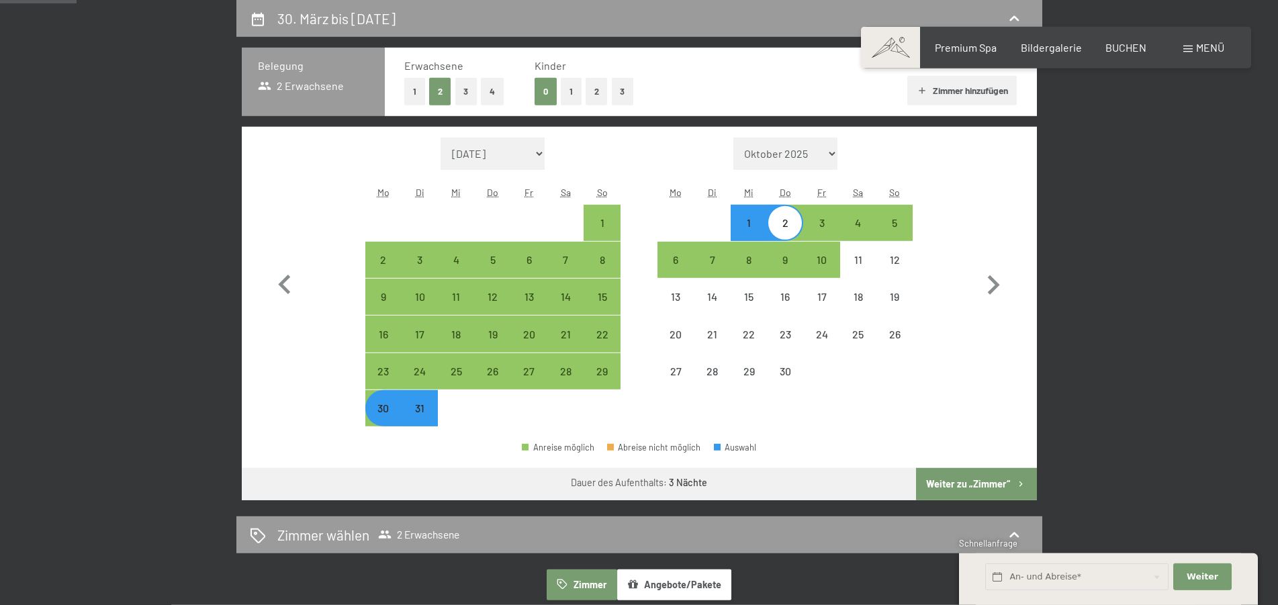
select select "[DATE]"
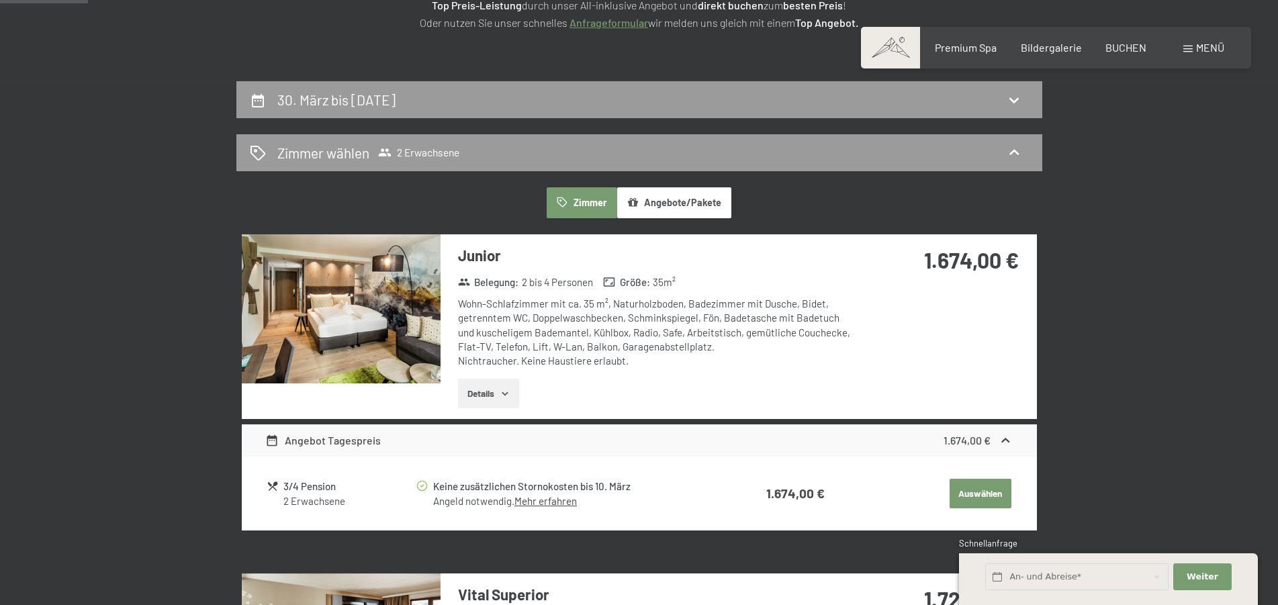
scroll to position [274, 0]
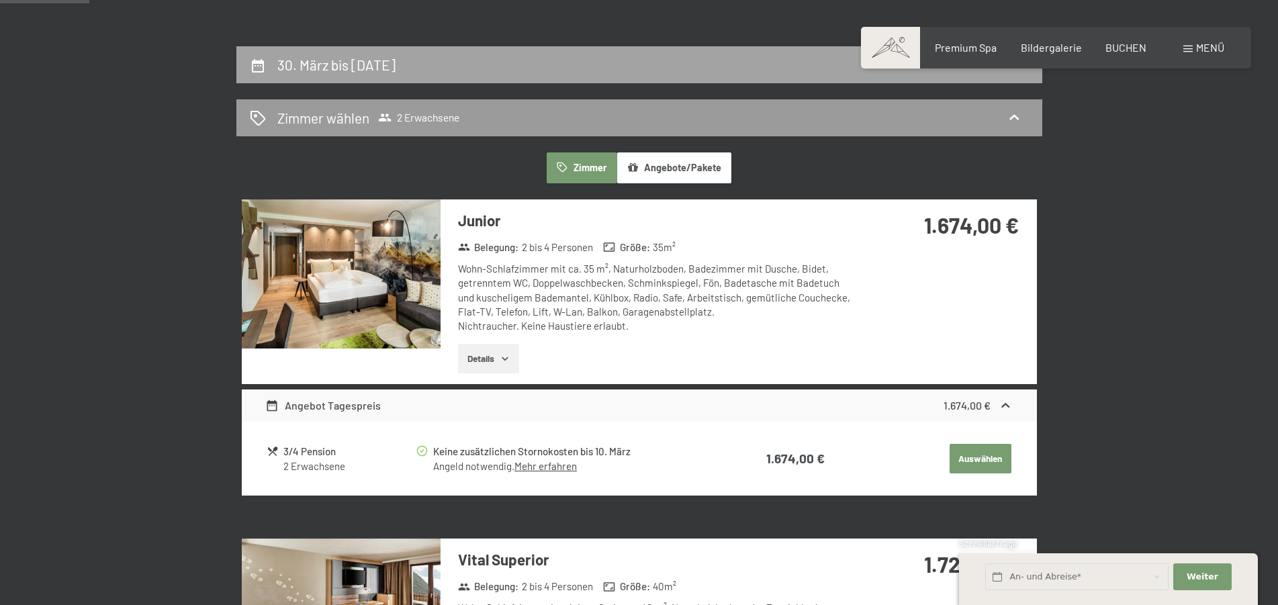
click at [395, 68] on h2 "30. März bis [DATE]" at bounding box center [336, 64] width 118 height 17
select select "[DATE]"
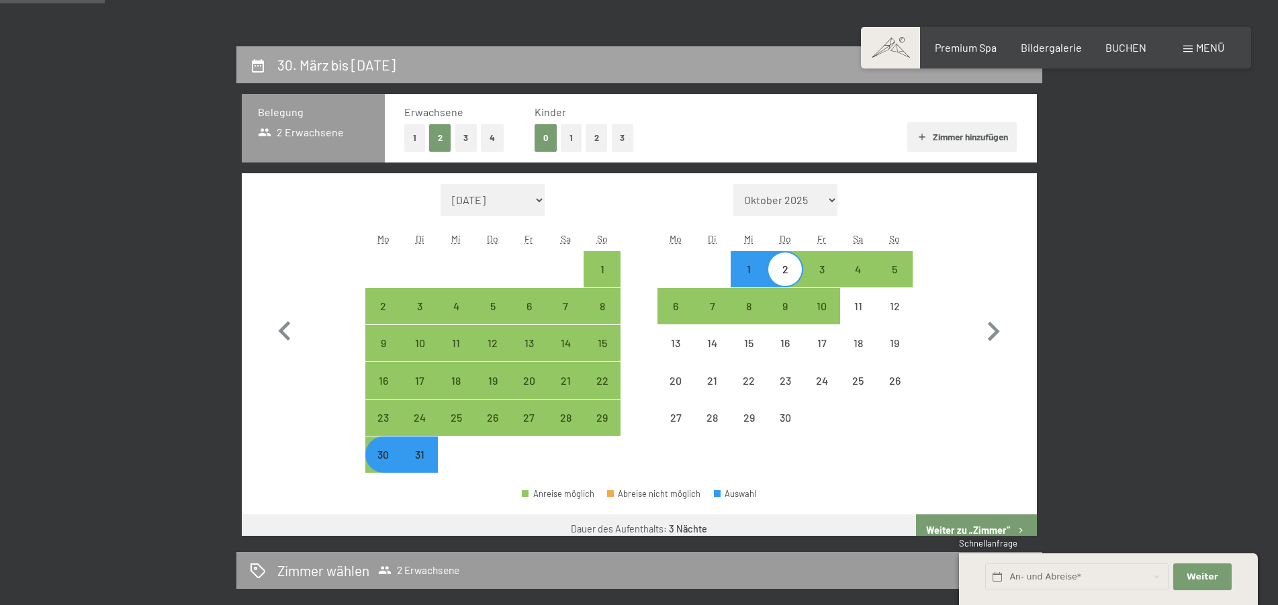
scroll to position [320, 0]
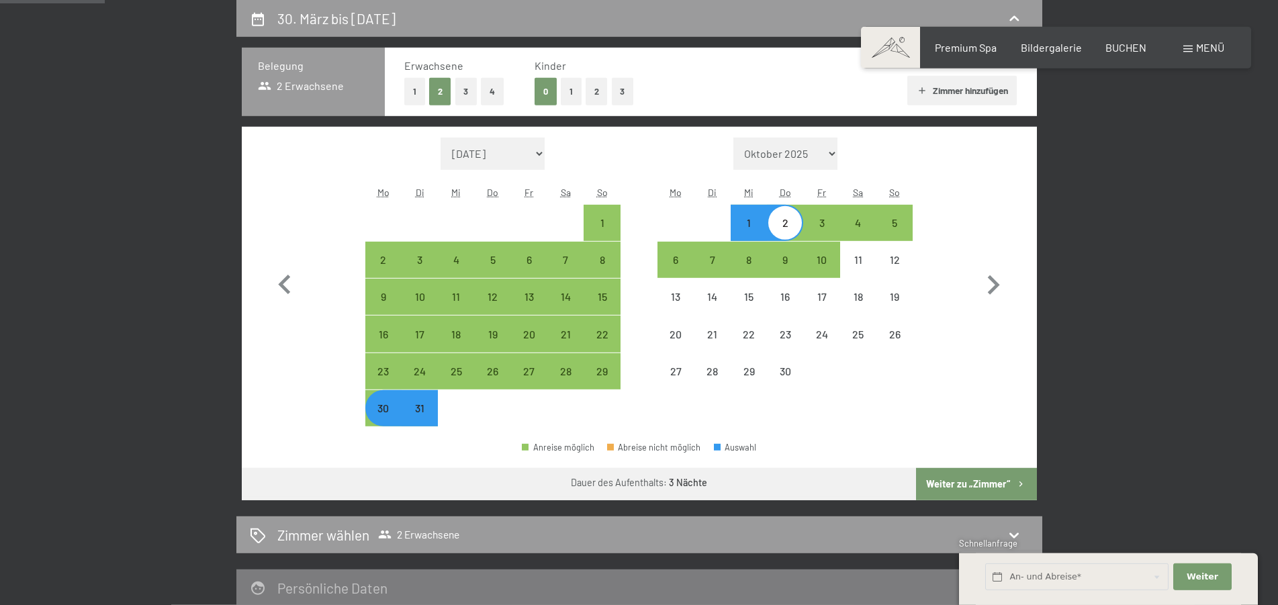
click at [422, 416] on div "31" at bounding box center [420, 420] width 34 height 34
select select "[DATE]"
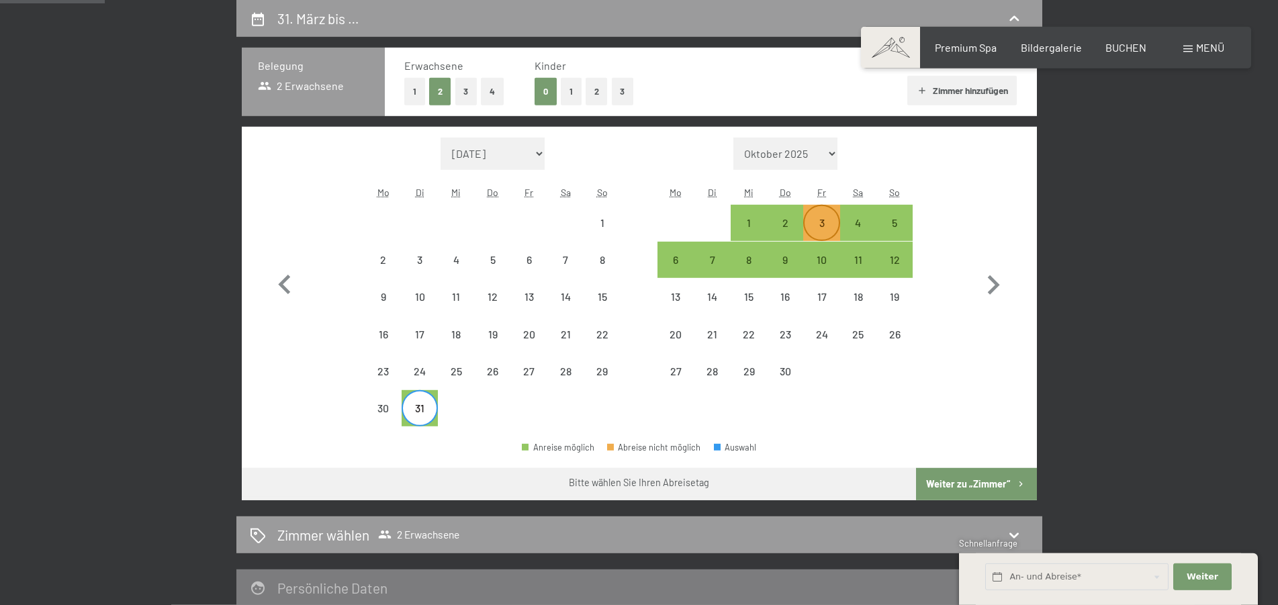
click at [819, 220] on div "3" at bounding box center [821, 235] width 34 height 34
select select "[DATE]"
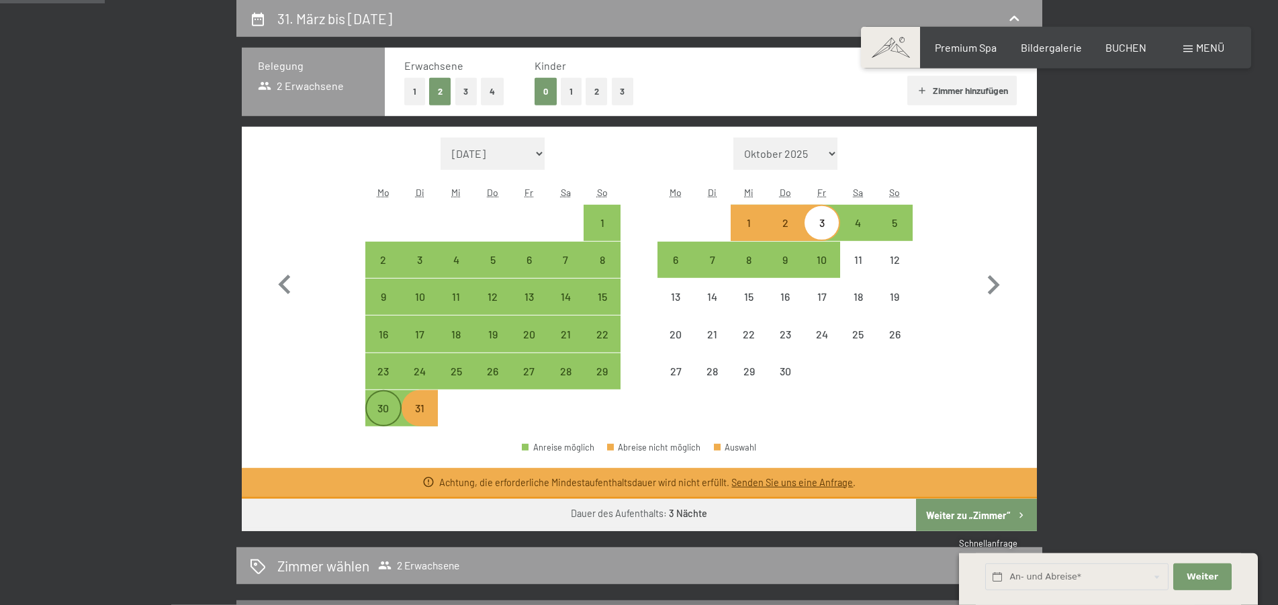
click at [387, 417] on div "30" at bounding box center [384, 420] width 34 height 34
select select "[DATE]"
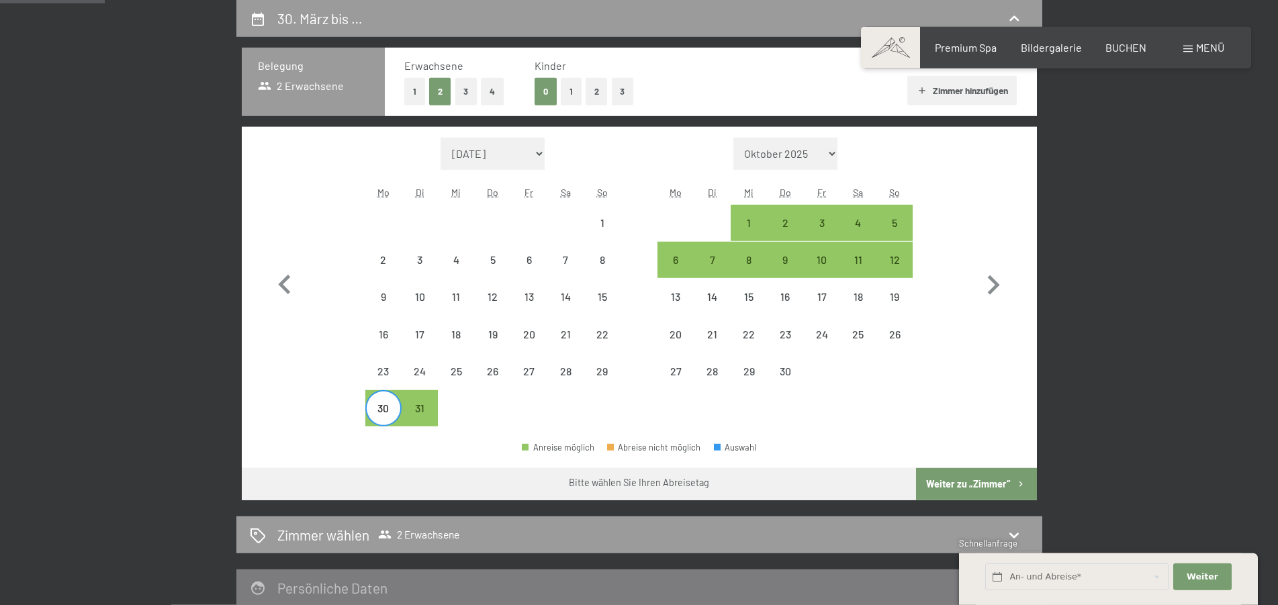
scroll to position [0, 0]
